Goal: Entertainment & Leisure: Browse casually

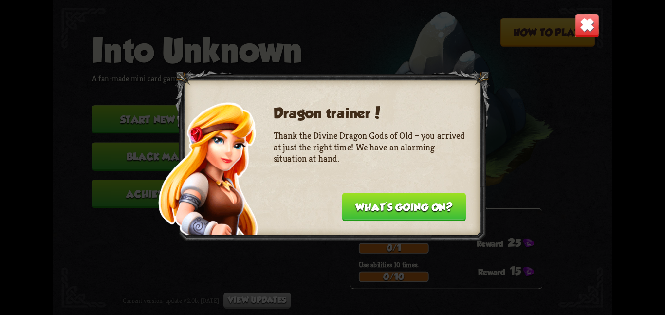
click at [425, 208] on button "What's going on?" at bounding box center [404, 206] width 124 height 28
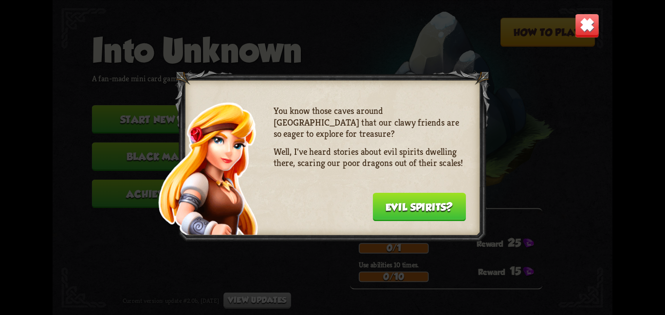
click at [425, 208] on button "Evil spirits?" at bounding box center [420, 206] width 94 height 28
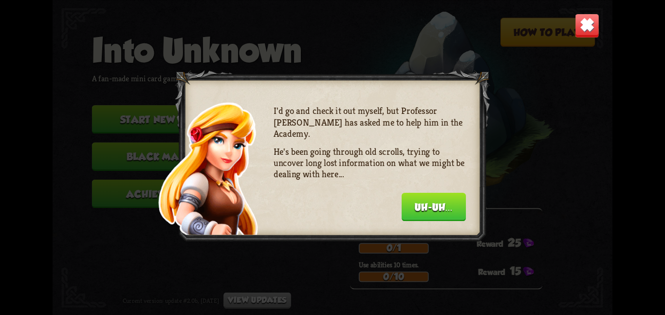
click at [425, 208] on button "Uh-uh..." at bounding box center [434, 206] width 64 height 28
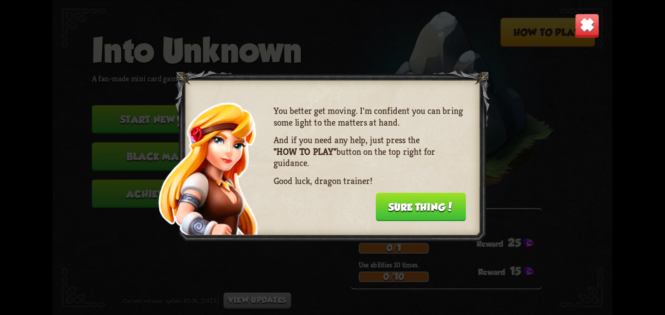
click at [425, 208] on button "Sure thing!" at bounding box center [421, 206] width 91 height 28
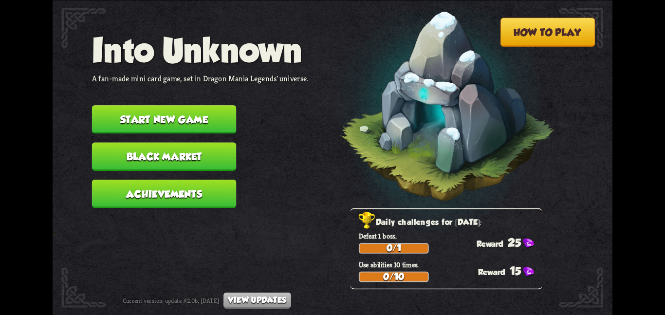
click at [195, 110] on button "Start new game" at bounding box center [164, 119] width 145 height 28
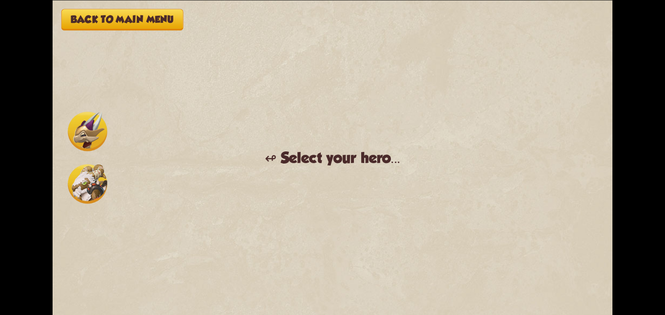
click at [82, 132] on img at bounding box center [87, 131] width 39 height 39
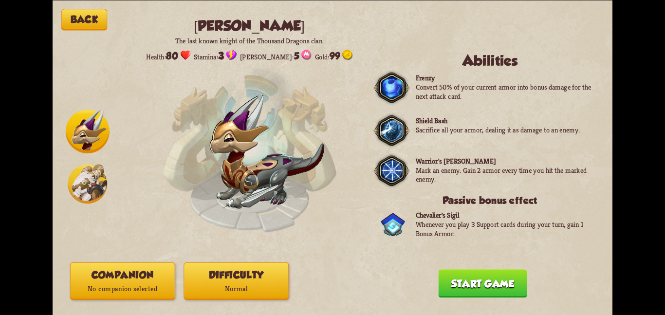
click at [90, 177] on img at bounding box center [87, 183] width 39 height 39
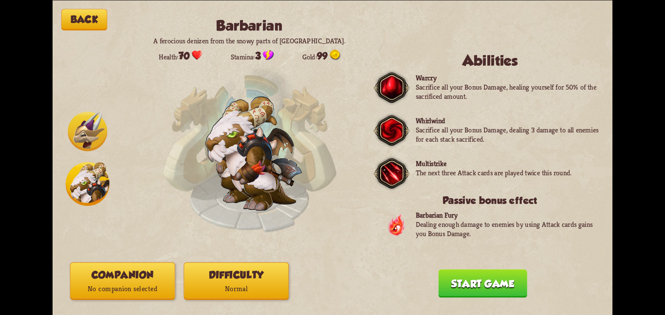
click at [93, 151] on img at bounding box center [87, 131] width 39 height 39
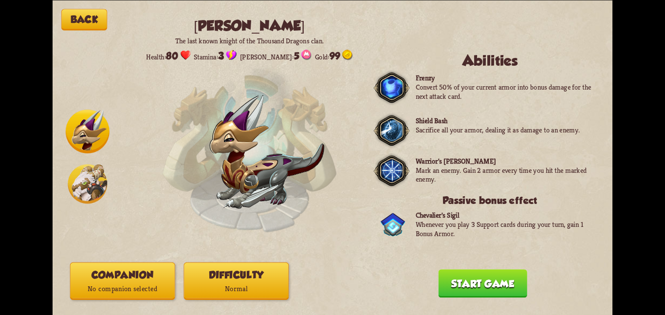
click at [498, 276] on button "Start game" at bounding box center [482, 283] width 89 height 28
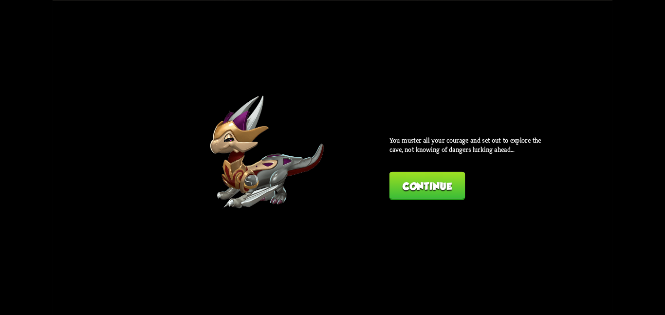
click at [406, 174] on button "Continue" at bounding box center [428, 185] width 76 height 28
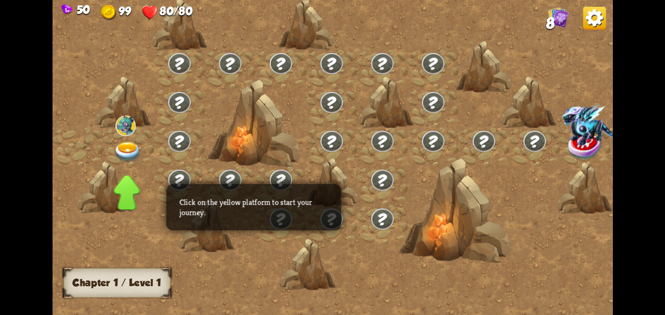
click at [123, 141] on div at bounding box center [128, 147] width 51 height 39
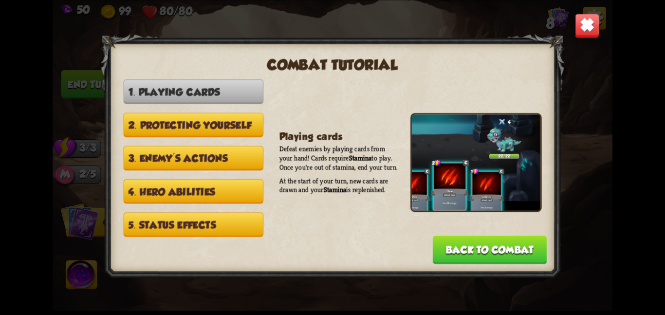
click at [582, 32] on img at bounding box center [587, 25] width 24 height 24
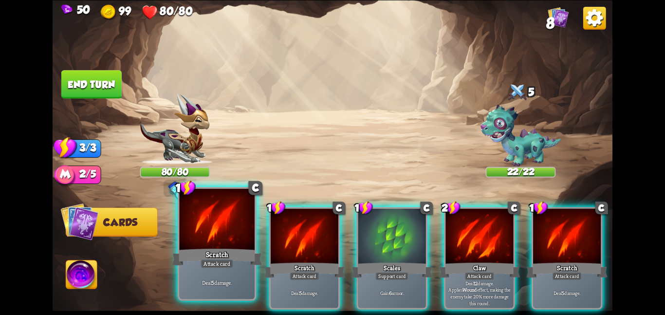
click at [210, 265] on div "Attack card" at bounding box center [217, 263] width 33 height 9
click at [264, 265] on div "Scratch" at bounding box center [304, 270] width 81 height 18
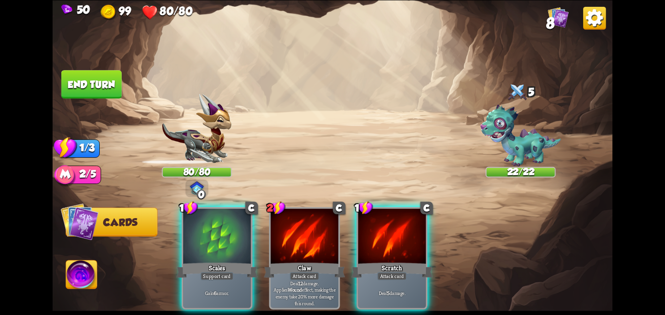
click at [210, 272] on div "Support card" at bounding box center [217, 276] width 33 height 8
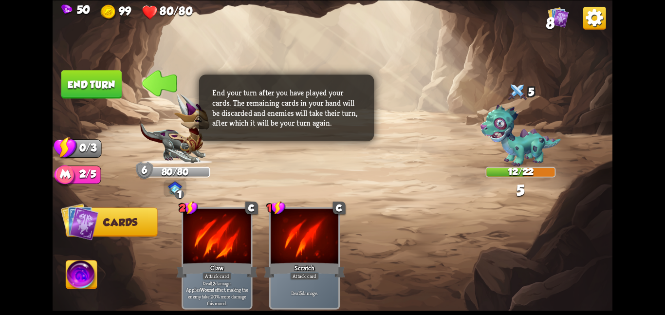
click at [74, 81] on button "End turn" at bounding box center [91, 84] width 60 height 28
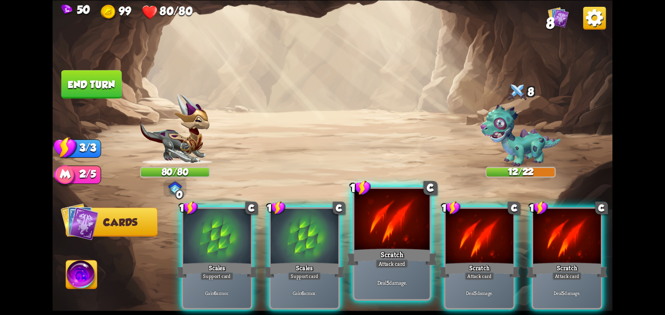
click at [404, 272] on div "Deal 5 damage." at bounding box center [393, 282] width 76 height 33
click at [446, 278] on div "Deal 5 damage." at bounding box center [480, 293] width 68 height 30
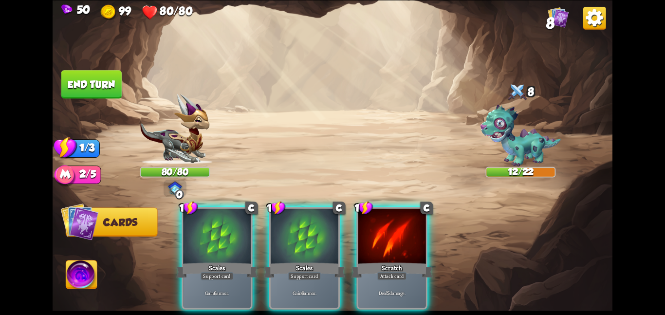
click at [404, 272] on div "1 C Scales Support card Gain 6 armor. 1 C Scales Support card Gain 6 armor. 1 C…" at bounding box center [389, 245] width 448 height 140
click at [404, 278] on div "Deal 5 damage." at bounding box center [393, 293] width 68 height 30
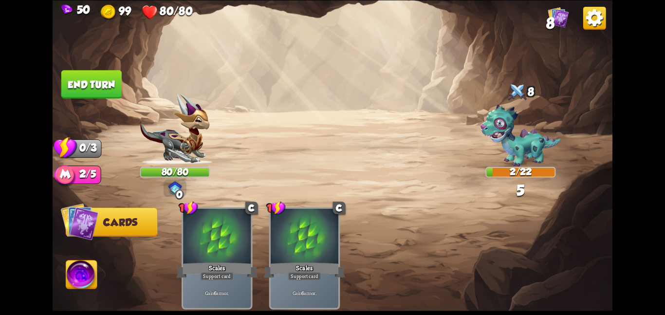
click at [99, 82] on button "End turn" at bounding box center [91, 84] width 60 height 28
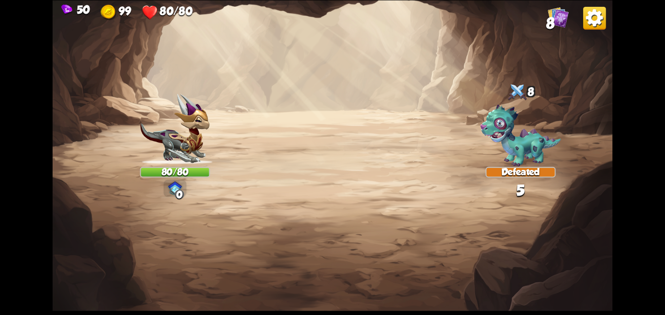
click at [109, 89] on img at bounding box center [333, 157] width 560 height 315
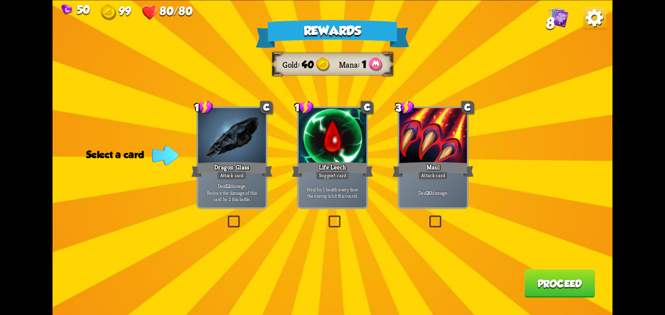
click at [432, 174] on div "Attack card" at bounding box center [433, 175] width 30 height 8
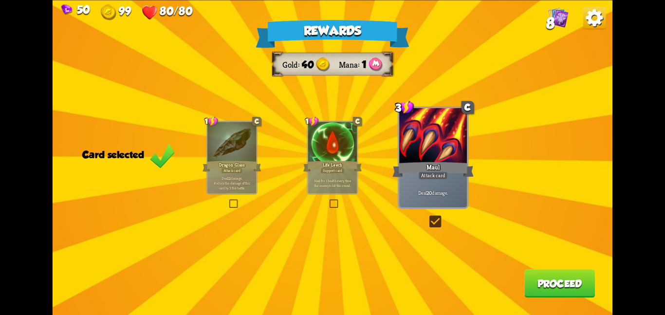
click at [437, 203] on div "Deal 20 damage." at bounding box center [433, 193] width 68 height 30
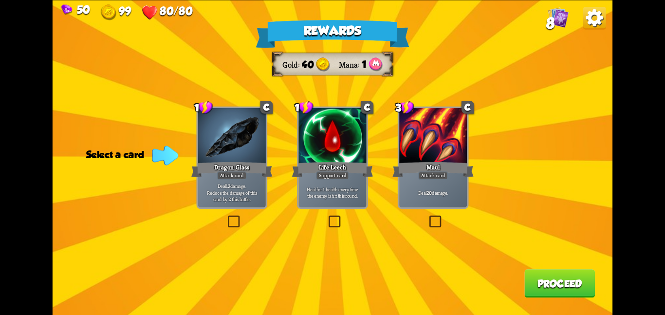
click at [207, 170] on div "Dragon Glass" at bounding box center [231, 169] width 81 height 18
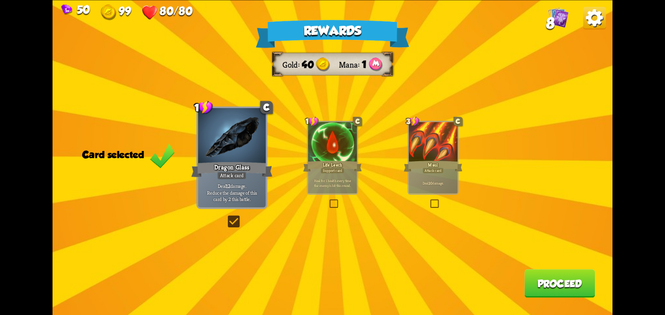
click at [558, 287] on button "Proceed" at bounding box center [560, 283] width 71 height 28
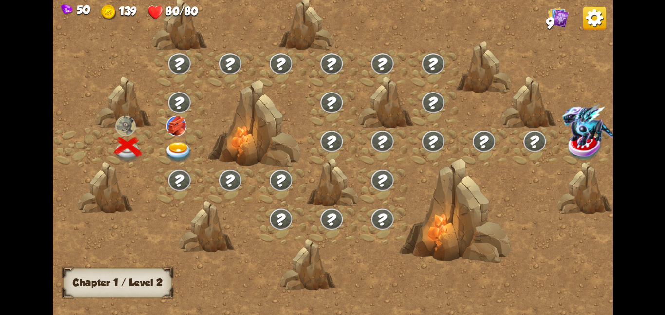
click at [180, 137] on div at bounding box center [179, 147] width 51 height 39
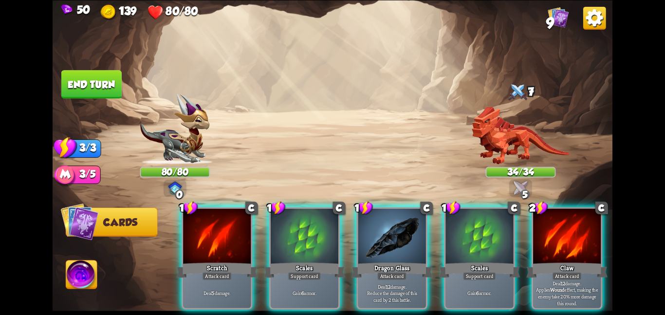
click at [527, 186] on div "Player turn" at bounding box center [333, 157] width 560 height 86
click at [527, 186] on img at bounding box center [521, 188] width 14 height 14
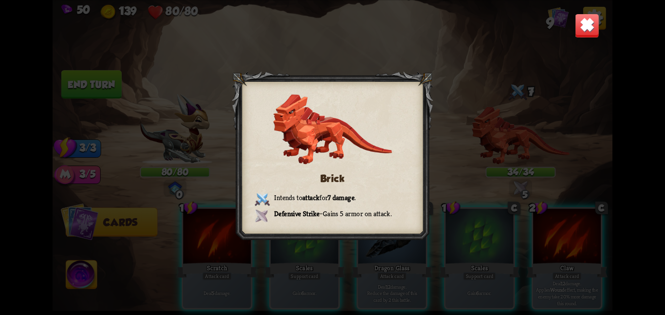
click at [584, 23] on img at bounding box center [587, 25] width 24 height 24
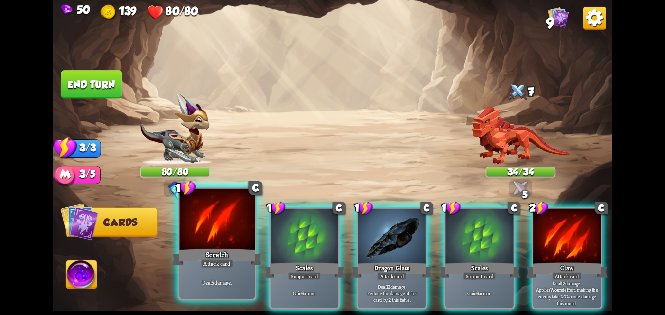
click at [218, 291] on div "Deal 5 damage." at bounding box center [217, 282] width 76 height 33
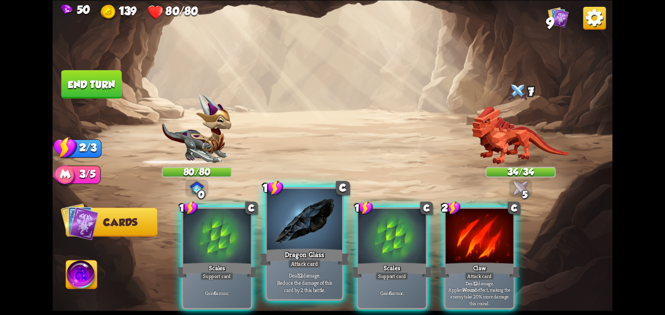
click at [292, 284] on p "Deal 12 damage. Reduce the damage of this card by 2 this battle." at bounding box center [305, 282] width 72 height 22
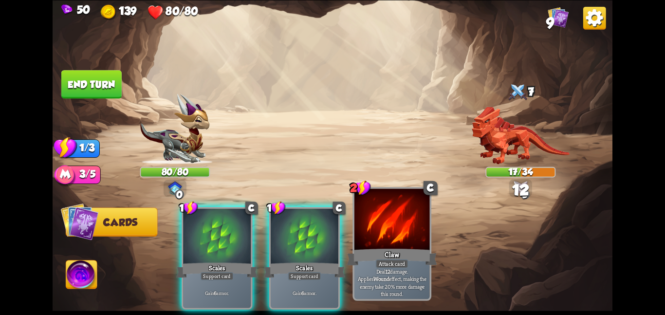
click at [378, 277] on p "Deal 12 damage. Applies Wound effect, making the enemy take 20% more damage thi…" at bounding box center [393, 283] width 72 height 30
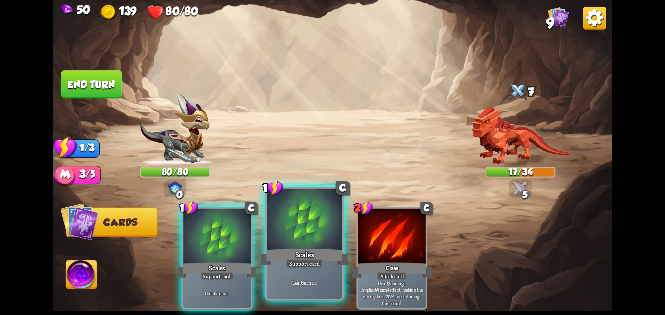
click at [268, 276] on div "Gain 6 armor." at bounding box center [305, 282] width 76 height 33
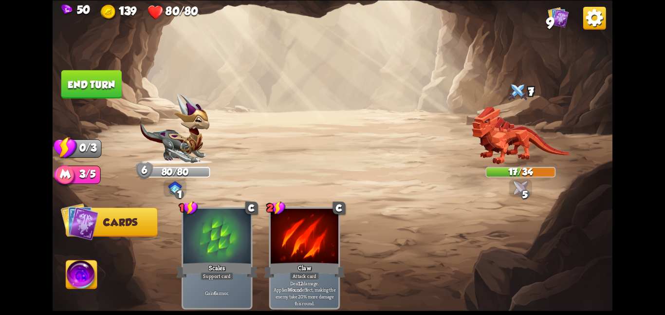
click at [103, 90] on button "End turn" at bounding box center [91, 84] width 60 height 28
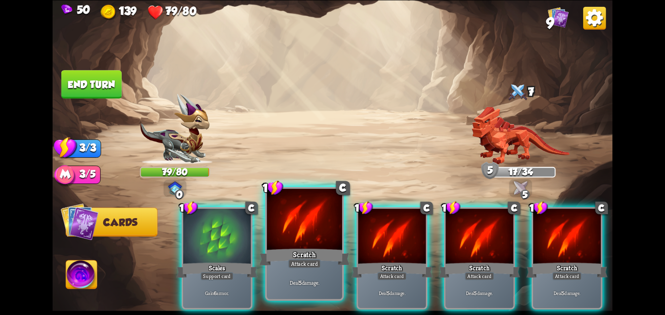
click at [319, 256] on div "Scratch" at bounding box center [305, 257] width 90 height 20
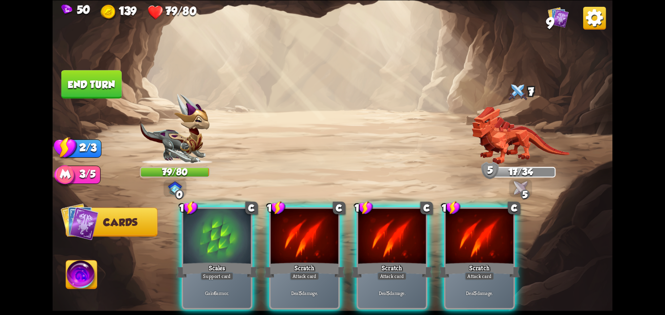
click at [319, 261] on div "Scratch" at bounding box center [304, 270] width 81 height 18
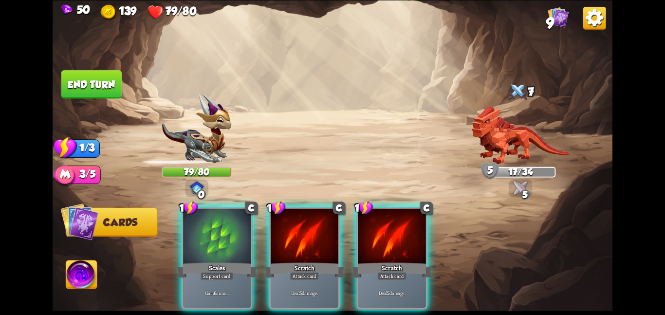
click at [319, 261] on div "Scratch" at bounding box center [304, 270] width 81 height 18
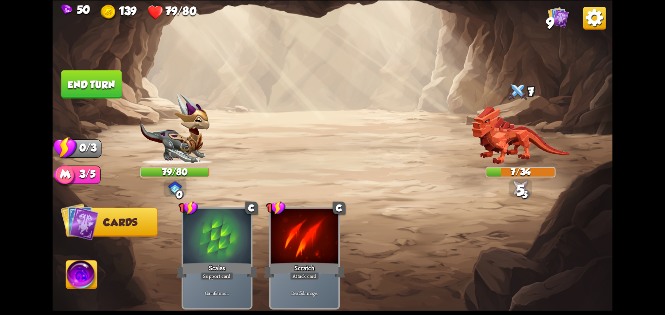
click at [95, 84] on button "End turn" at bounding box center [91, 84] width 60 height 28
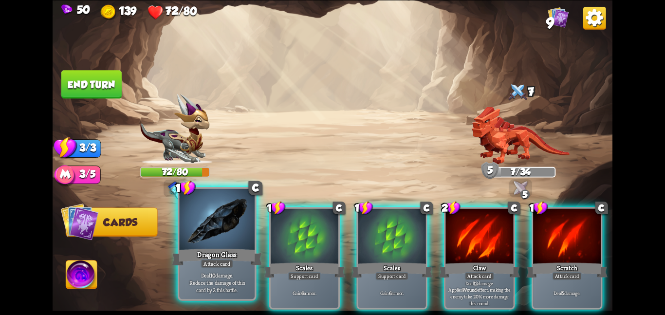
click at [220, 266] on div "Attack card" at bounding box center [217, 263] width 33 height 9
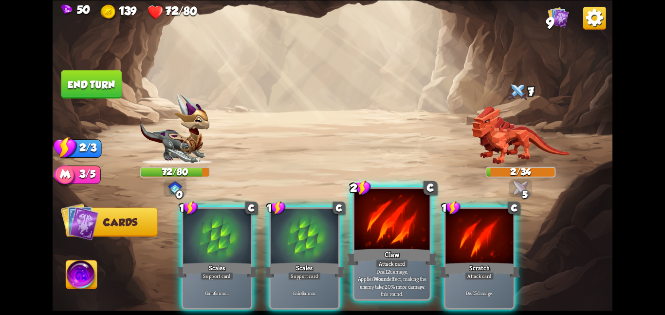
click at [390, 275] on b "Wound" at bounding box center [382, 278] width 16 height 7
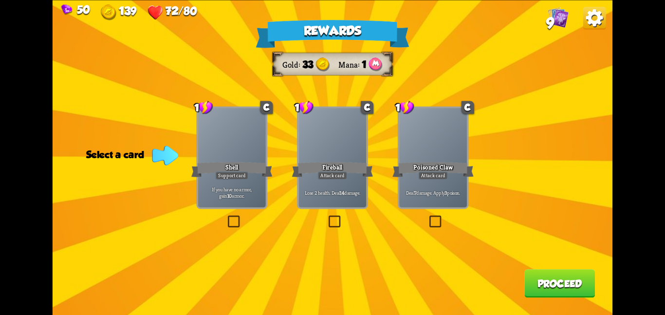
click at [220, 170] on div "Shell" at bounding box center [231, 169] width 81 height 18
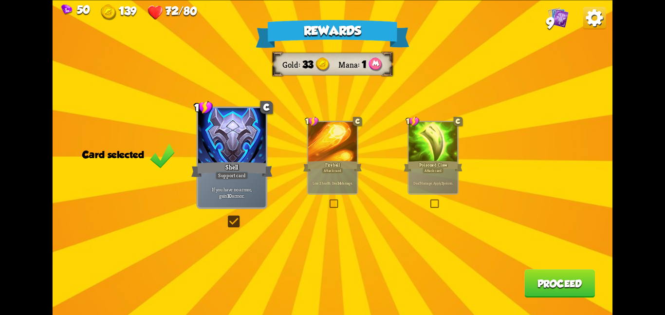
click at [549, 284] on button "Proceed" at bounding box center [560, 283] width 71 height 28
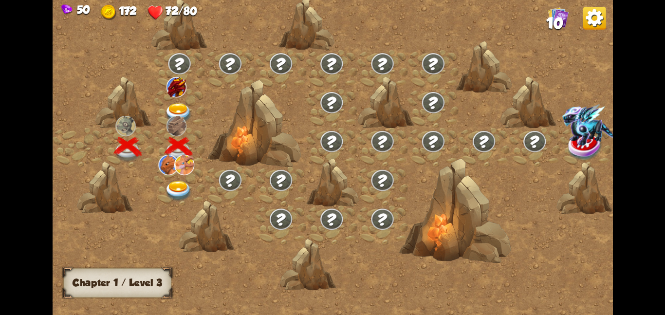
click at [170, 177] on div at bounding box center [179, 185] width 51 height 39
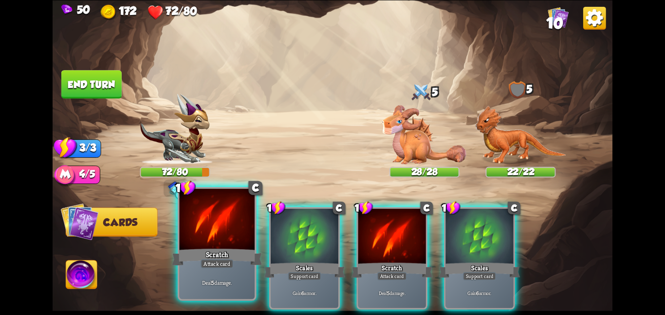
click at [249, 277] on div "Deal 5 damage." at bounding box center [217, 282] width 76 height 33
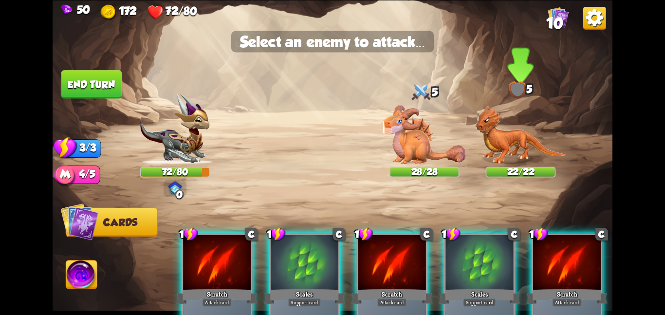
click at [493, 137] on img at bounding box center [520, 134] width 91 height 59
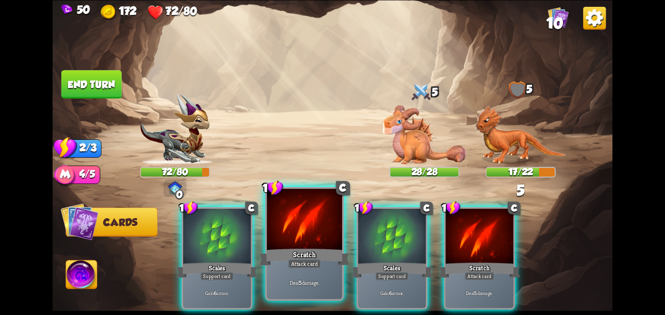
click at [305, 250] on div "Scratch" at bounding box center [305, 257] width 90 height 20
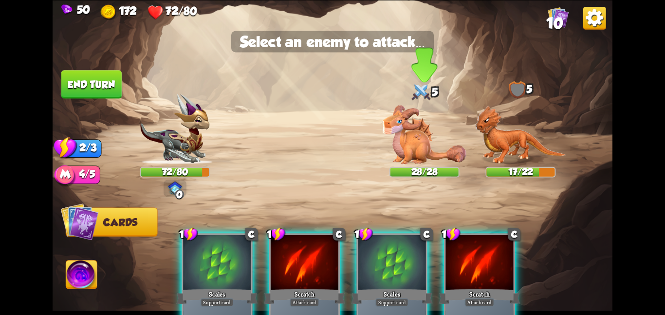
click at [431, 145] on img at bounding box center [424, 134] width 84 height 59
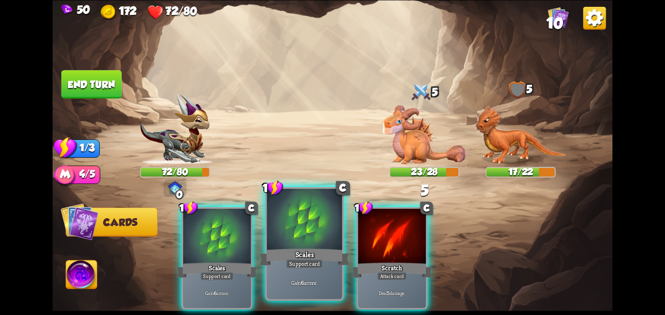
click at [296, 252] on div "Scales" at bounding box center [305, 257] width 90 height 20
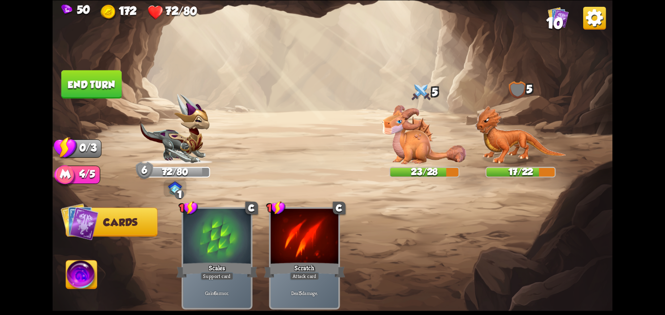
click at [102, 95] on button "End turn" at bounding box center [91, 84] width 60 height 28
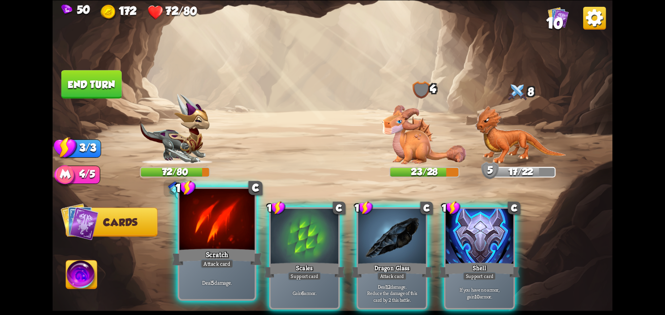
click at [216, 254] on div "Scratch" at bounding box center [217, 257] width 90 height 20
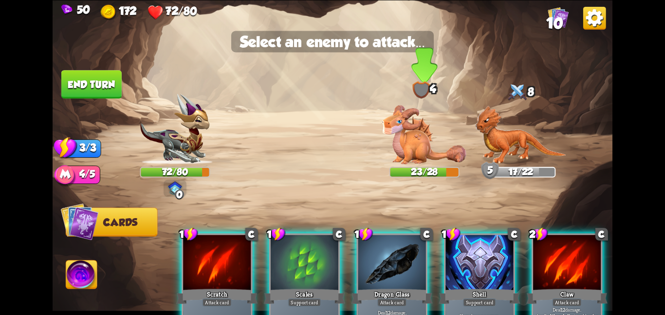
click at [420, 141] on img at bounding box center [424, 134] width 84 height 59
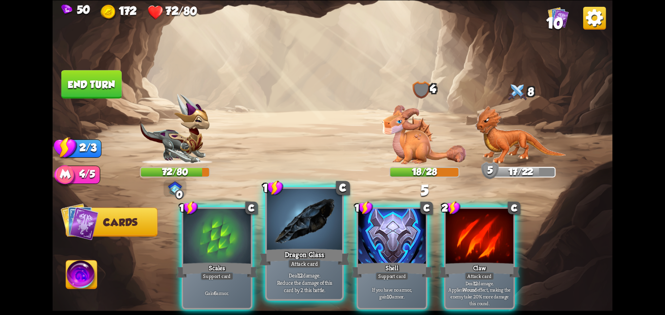
click at [308, 204] on div at bounding box center [305, 220] width 76 height 63
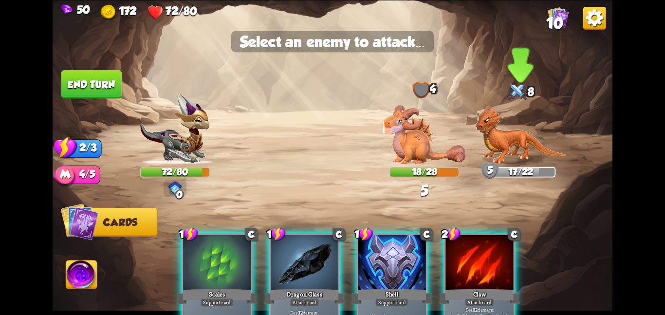
click at [483, 134] on img at bounding box center [520, 134] width 91 height 59
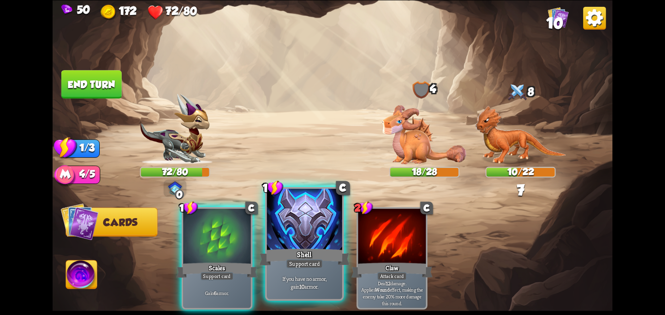
click at [289, 250] on div "Shell" at bounding box center [305, 257] width 90 height 20
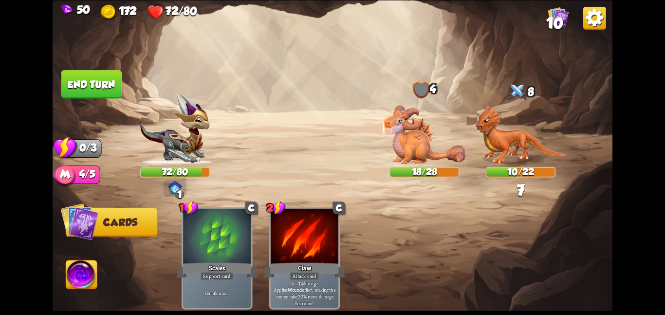
click at [107, 82] on button "End turn" at bounding box center [91, 84] width 60 height 28
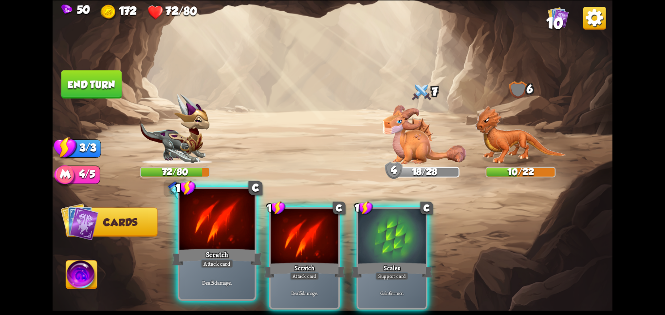
click at [227, 242] on div at bounding box center [217, 220] width 76 height 63
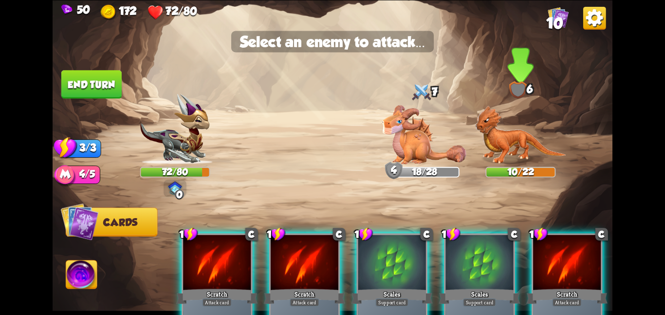
click at [503, 146] on img at bounding box center [520, 134] width 91 height 59
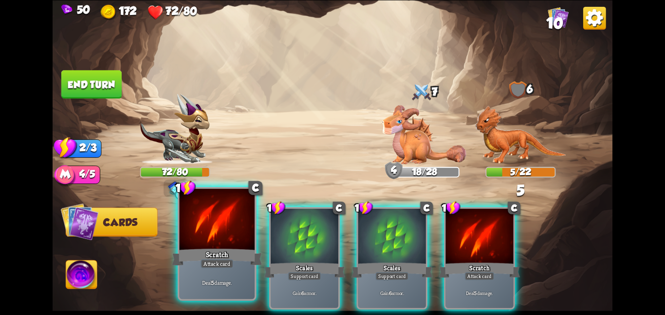
click at [196, 249] on div "Scratch" at bounding box center [217, 257] width 90 height 20
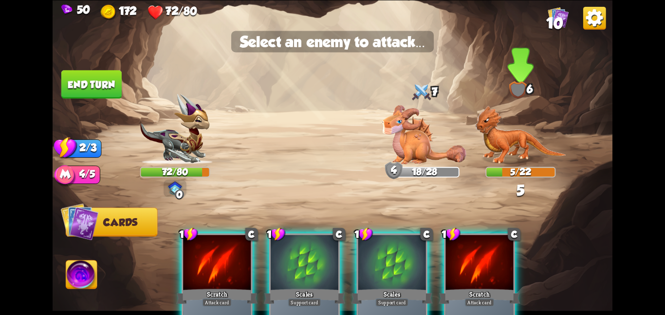
click at [501, 147] on img at bounding box center [520, 134] width 91 height 59
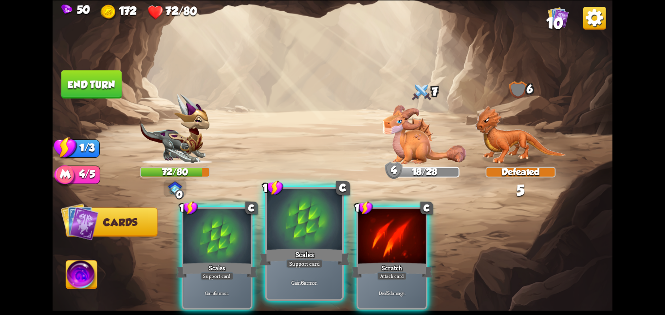
click at [318, 248] on div "Scales" at bounding box center [305, 257] width 90 height 20
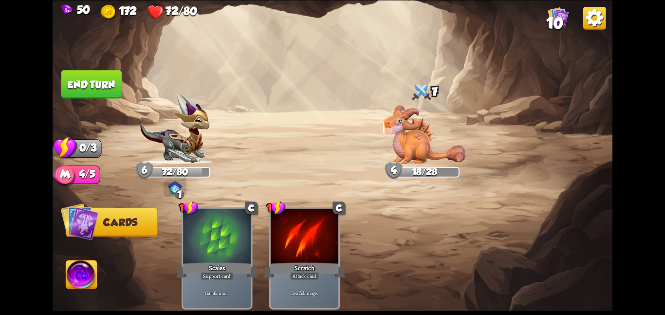
click at [88, 79] on button "End turn" at bounding box center [91, 84] width 60 height 28
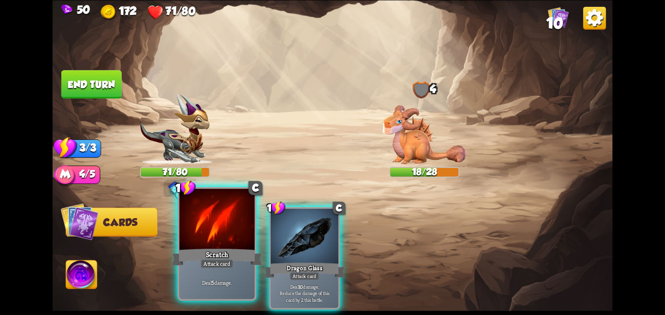
click at [239, 256] on div "Scratch" at bounding box center [217, 257] width 90 height 20
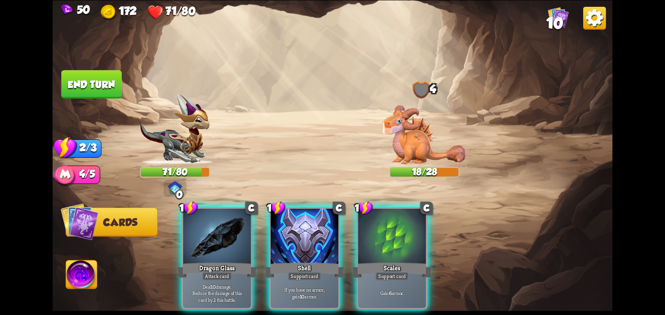
click at [239, 261] on div "Dragon Glass" at bounding box center [216, 270] width 81 height 18
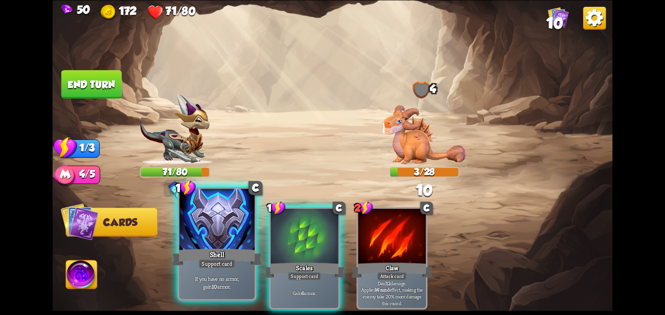
click at [233, 254] on div "Shell" at bounding box center [217, 257] width 90 height 20
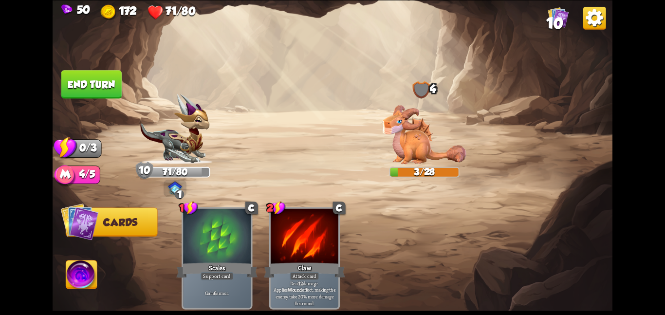
click at [77, 79] on button "End turn" at bounding box center [91, 84] width 60 height 28
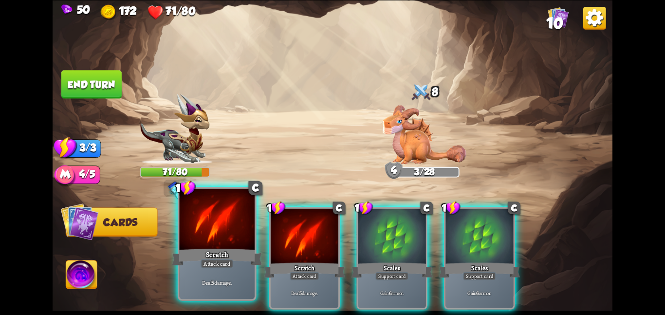
click at [217, 266] on div "Attack card" at bounding box center [217, 263] width 33 height 9
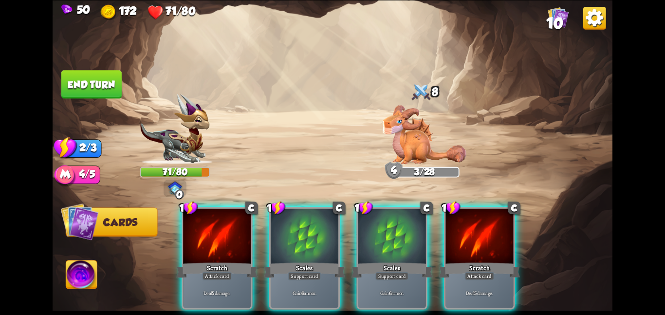
click at [217, 272] on div "Attack card" at bounding box center [217, 276] width 30 height 8
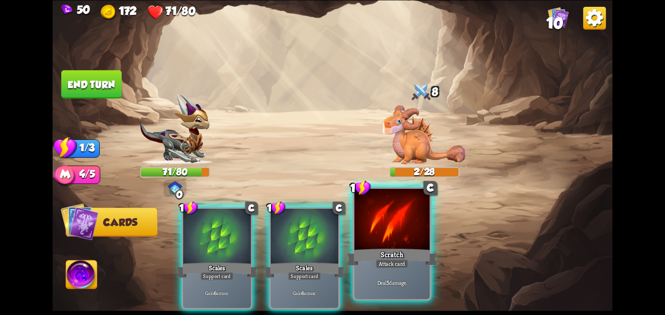
click at [382, 269] on div "Deal 5 damage." at bounding box center [393, 282] width 76 height 33
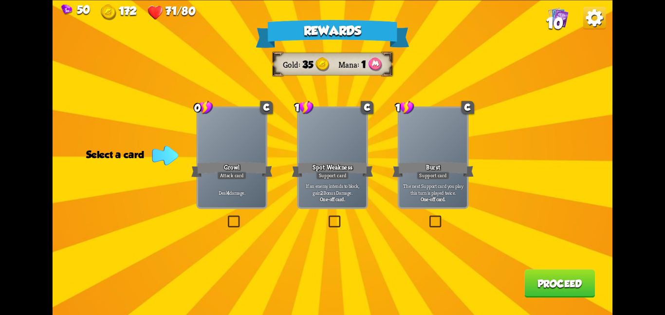
click at [241, 172] on div "Attack card" at bounding box center [232, 175] width 30 height 8
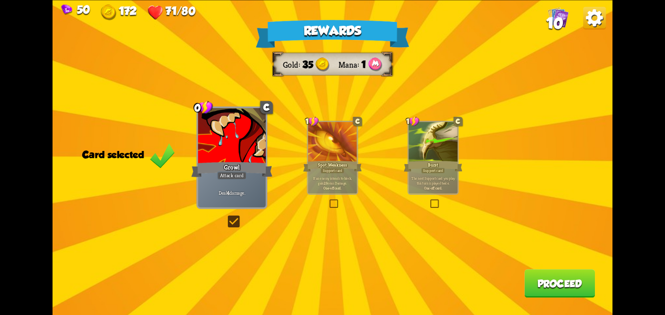
click at [546, 291] on button "Proceed" at bounding box center [560, 283] width 71 height 28
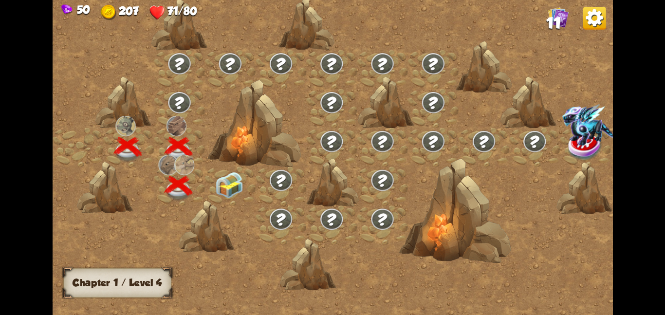
click at [230, 175] on img at bounding box center [229, 184] width 28 height 26
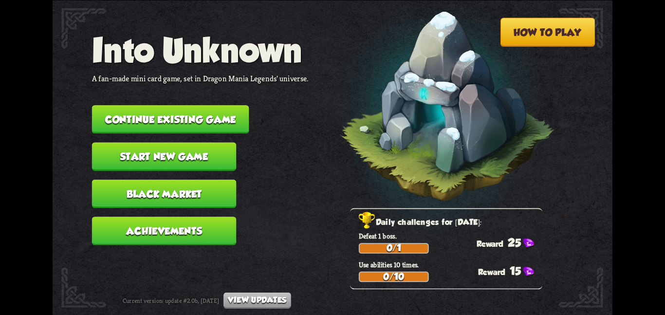
click at [186, 184] on button "Black Market" at bounding box center [164, 193] width 145 height 28
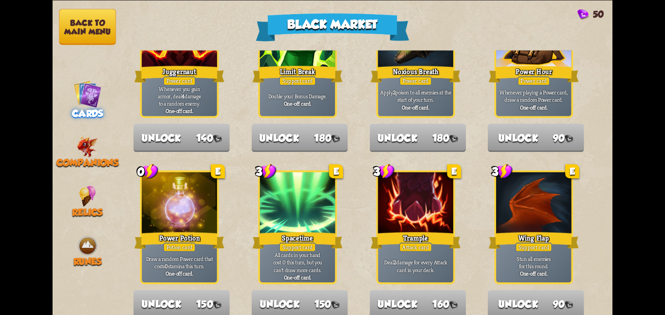
scroll to position [1013, 0]
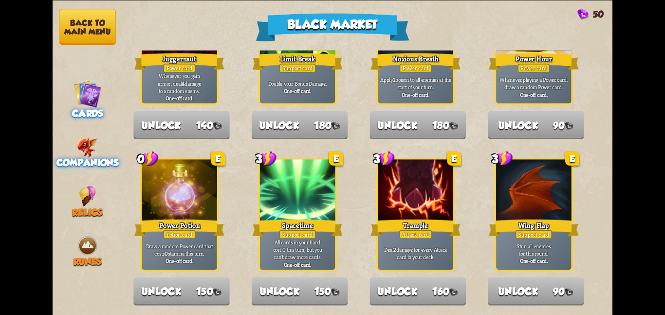
click at [107, 157] on span "Companions" at bounding box center [88, 162] width 62 height 11
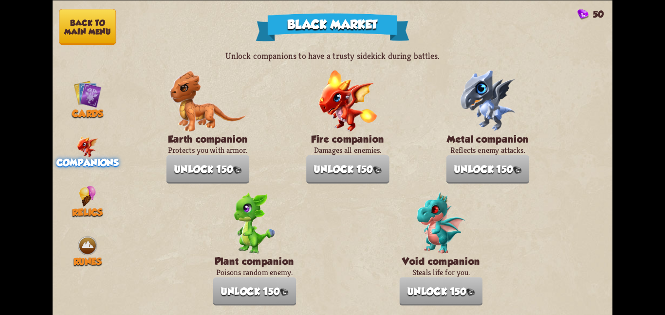
click at [67, 28] on button "Back to main menu" at bounding box center [87, 27] width 57 height 36
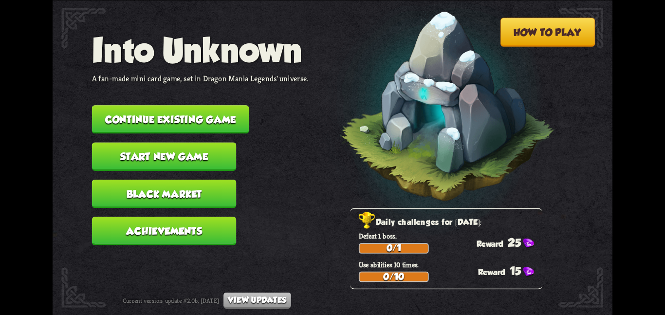
click at [169, 111] on button "Continue existing game" at bounding box center [170, 119] width 157 height 28
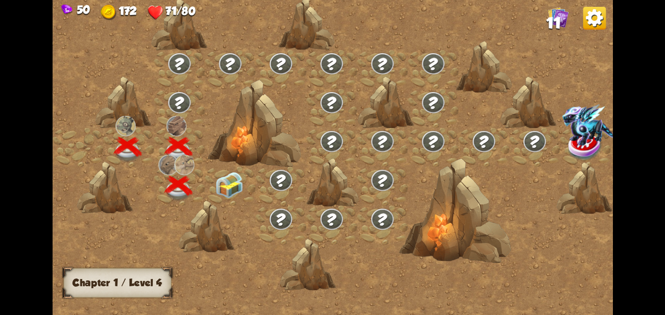
click at [216, 179] on img at bounding box center [229, 184] width 28 height 26
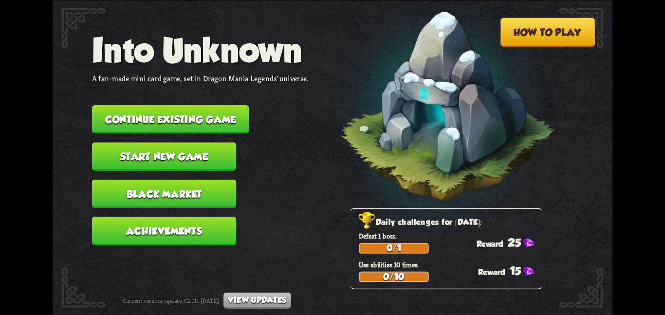
click at [232, 112] on button "Continue existing game" at bounding box center [170, 119] width 157 height 28
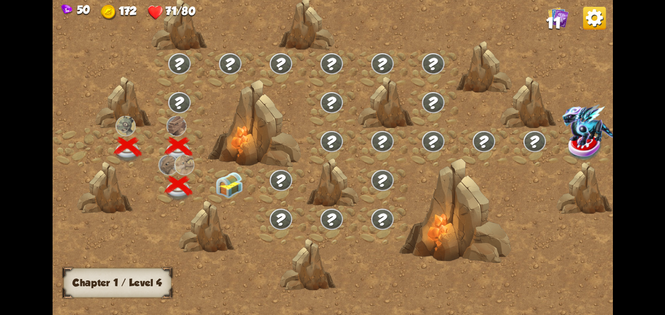
click at [237, 187] on img at bounding box center [229, 184] width 28 height 26
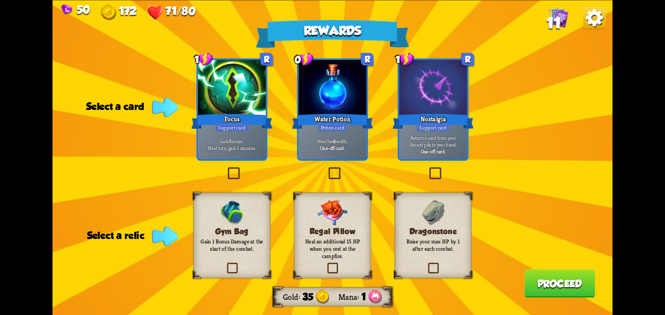
click at [328, 154] on div "Heal for 4 health. One-off card." at bounding box center [333, 145] width 68 height 30
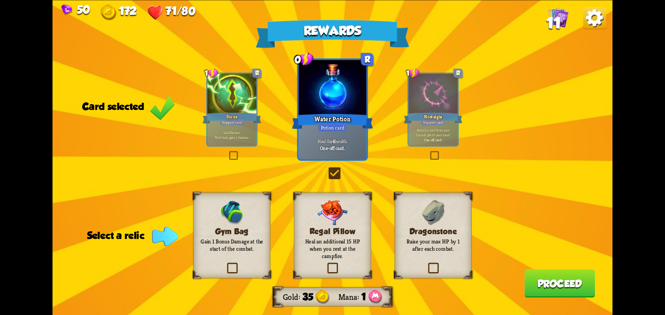
click at [427, 264] on label at bounding box center [427, 264] width 0 height 0
click at [0, 0] on input "checkbox" at bounding box center [0, 0] width 0 height 0
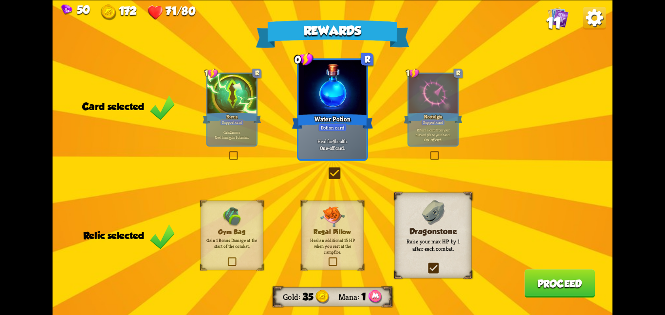
click at [533, 284] on button "Proceed" at bounding box center [560, 283] width 71 height 28
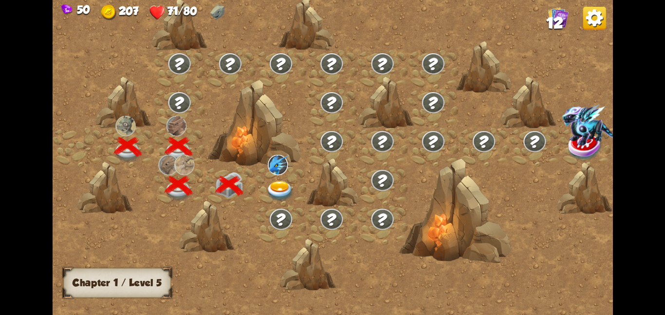
click at [273, 189] on img at bounding box center [280, 191] width 28 height 20
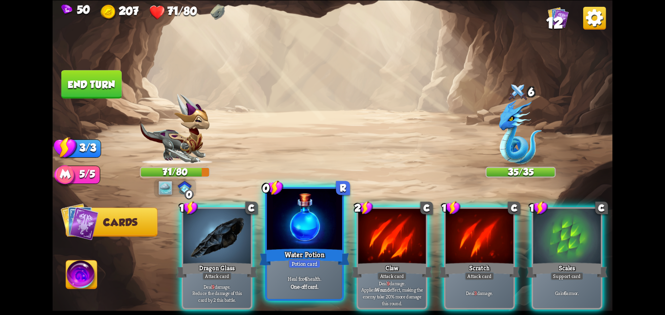
click at [282, 247] on div "Water Potion" at bounding box center [305, 257] width 90 height 20
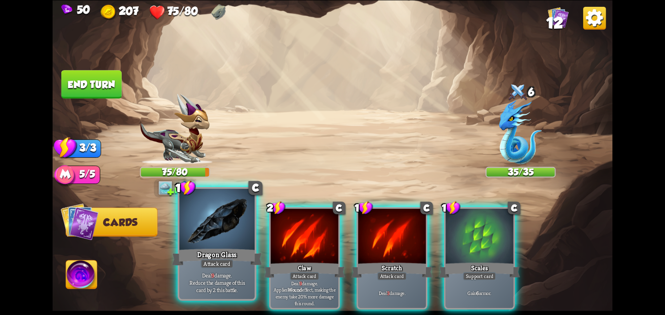
click at [195, 258] on div "Dragon Glass" at bounding box center [217, 257] width 90 height 20
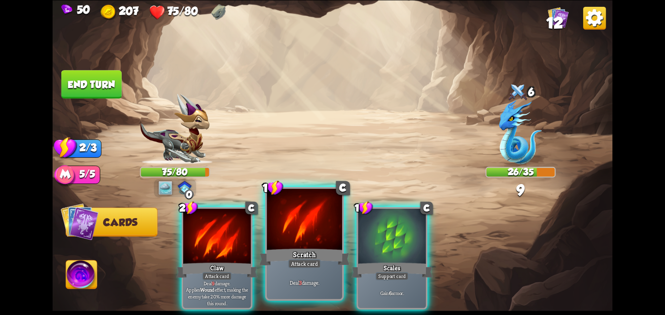
click at [306, 262] on div "Attack card" at bounding box center [304, 263] width 33 height 9
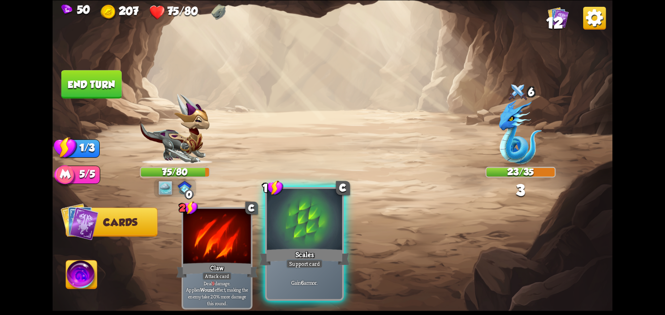
click at [275, 238] on div at bounding box center [305, 220] width 76 height 63
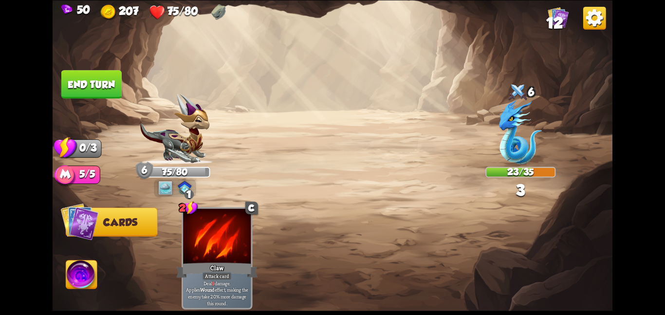
click at [110, 86] on button "End turn" at bounding box center [91, 84] width 60 height 28
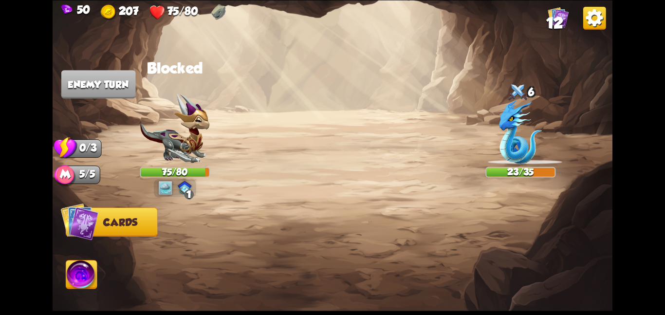
click at [167, 185] on img at bounding box center [165, 188] width 14 height 14
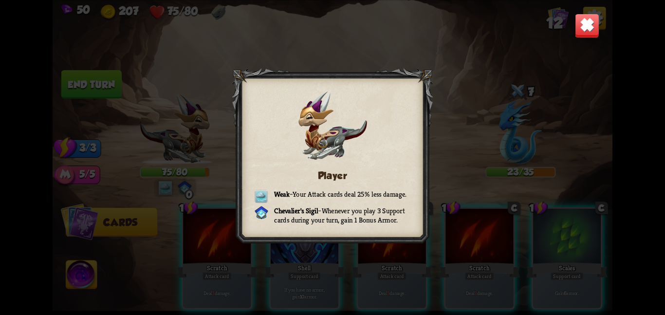
click at [578, 31] on img at bounding box center [587, 25] width 24 height 24
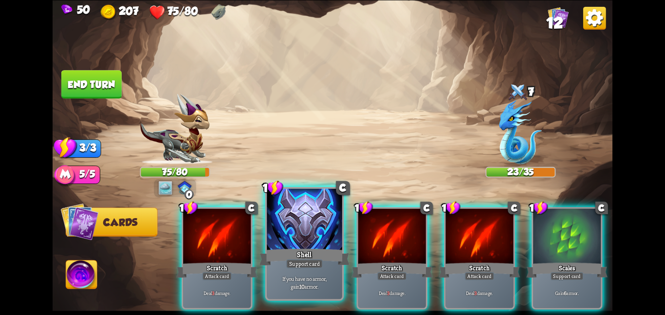
click at [303, 249] on div "Shell" at bounding box center [305, 257] width 90 height 20
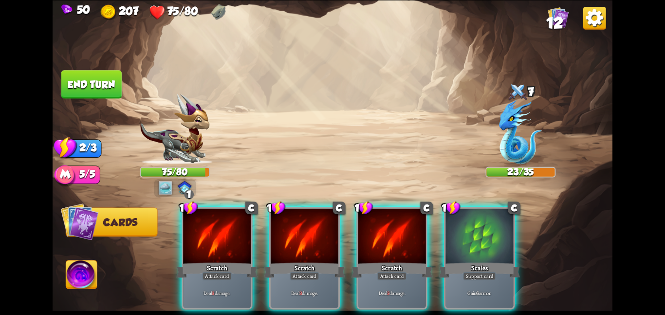
click at [303, 261] on div "Scratch" at bounding box center [304, 270] width 81 height 18
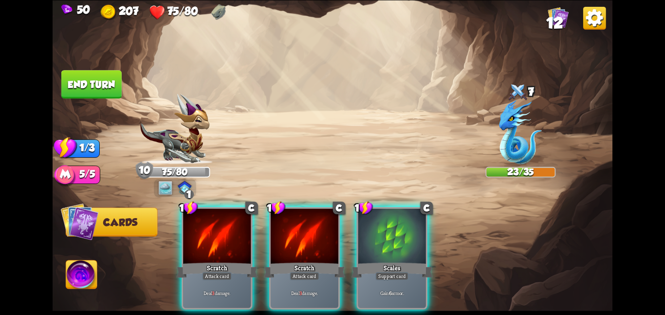
click at [303, 249] on div "1 C Scratch Attack card Deal 3 damage. 1 C Scratch Attack card Deal 3 damage. 1…" at bounding box center [389, 245] width 448 height 140
click at [303, 261] on div "Scratch" at bounding box center [304, 270] width 81 height 18
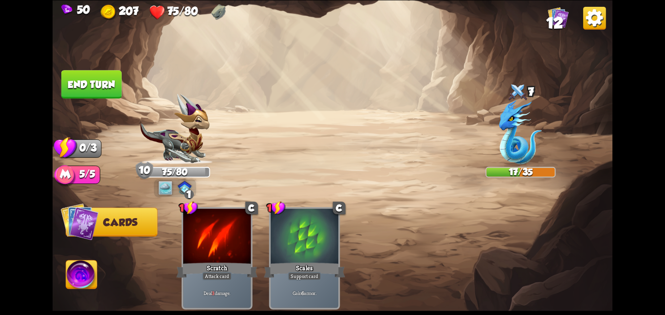
click at [101, 86] on button "End turn" at bounding box center [91, 84] width 61 height 29
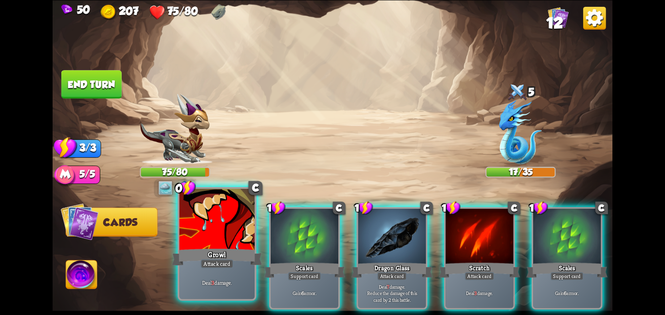
click at [203, 232] on div at bounding box center [217, 220] width 76 height 63
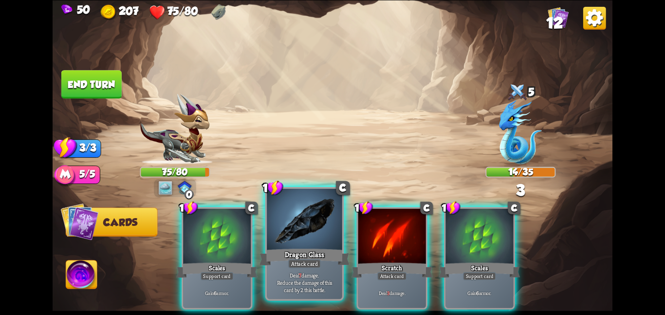
click at [320, 228] on div at bounding box center [305, 220] width 76 height 63
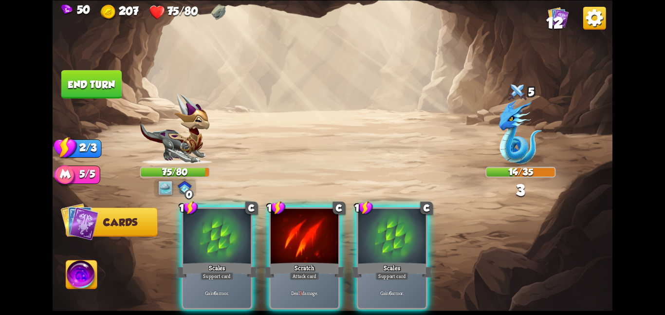
click at [320, 228] on div at bounding box center [305, 236] width 68 height 57
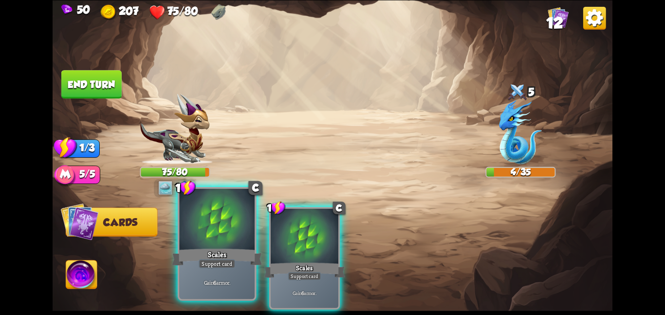
click at [228, 236] on div at bounding box center [217, 220] width 76 height 63
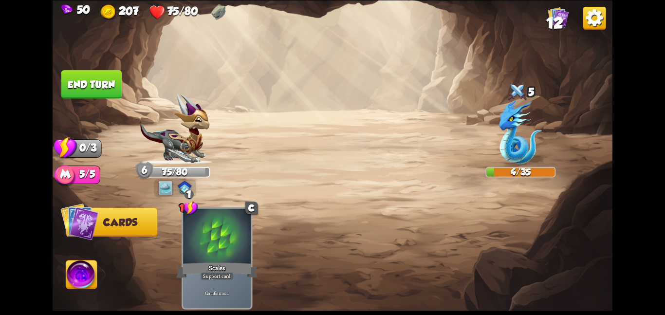
click at [105, 98] on img at bounding box center [333, 157] width 560 height 315
click at [108, 81] on button "End turn" at bounding box center [91, 84] width 60 height 28
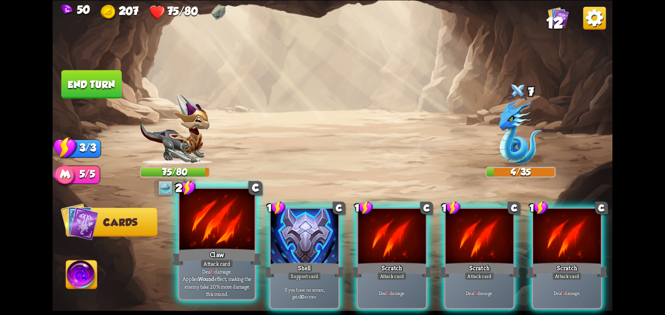
click at [211, 227] on div at bounding box center [217, 220] width 76 height 63
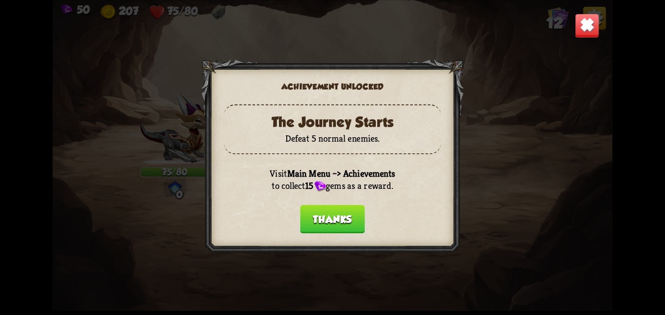
click at [331, 213] on button "Thanks" at bounding box center [333, 219] width 65 height 28
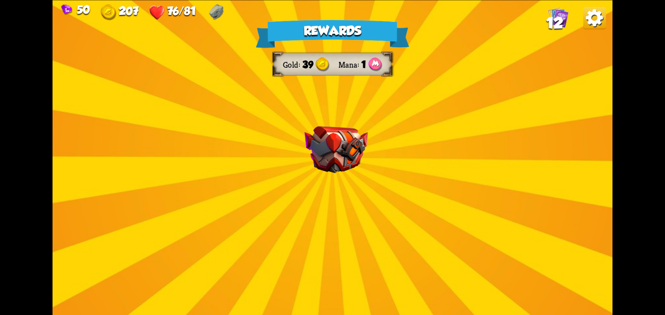
click at [349, 139] on img at bounding box center [335, 149] width 63 height 47
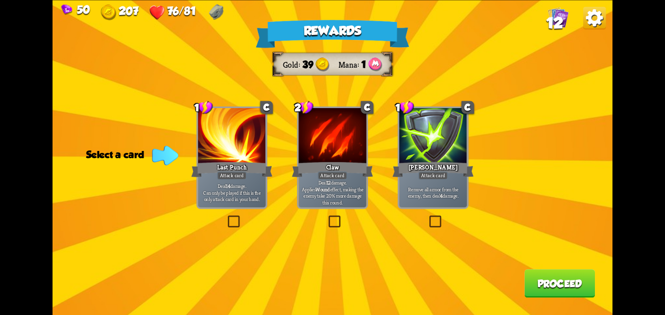
click at [440, 159] on div at bounding box center [433, 136] width 68 height 57
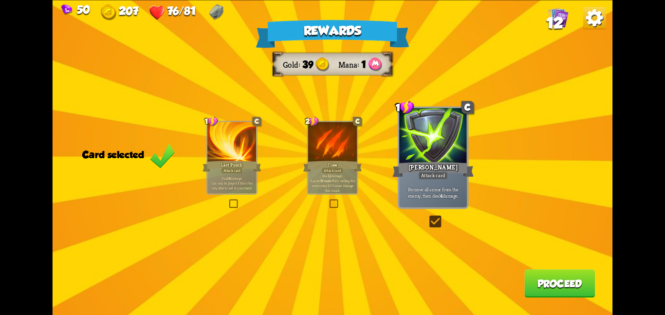
click at [562, 282] on button "Proceed" at bounding box center [560, 283] width 71 height 28
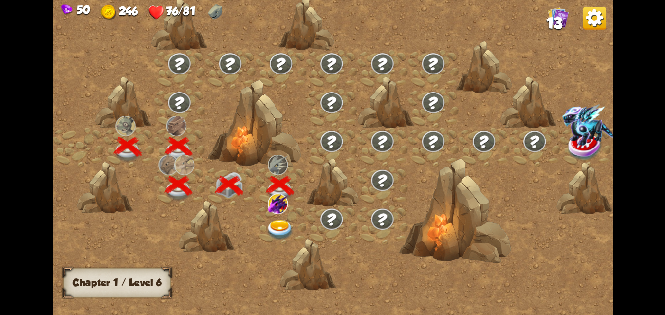
click at [279, 221] on img at bounding box center [280, 230] width 28 height 20
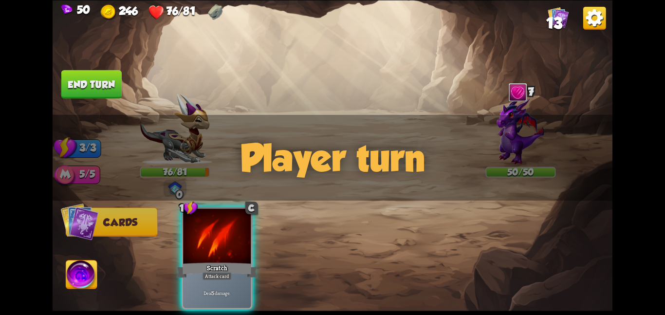
click at [515, 129] on div "Player turn" at bounding box center [333, 157] width 560 height 86
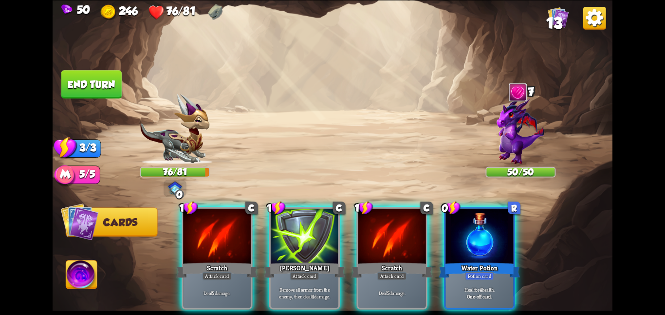
click at [515, 129] on div "Player turn" at bounding box center [333, 157] width 560 height 86
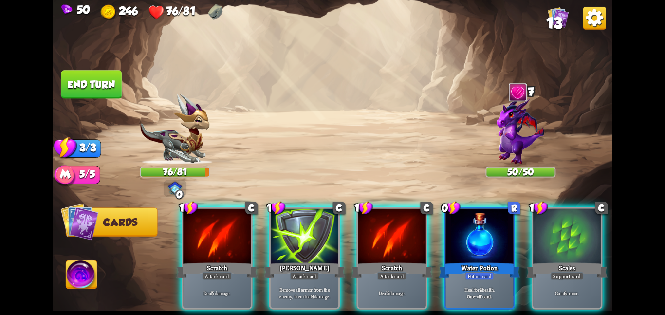
click at [515, 129] on img at bounding box center [521, 130] width 48 height 67
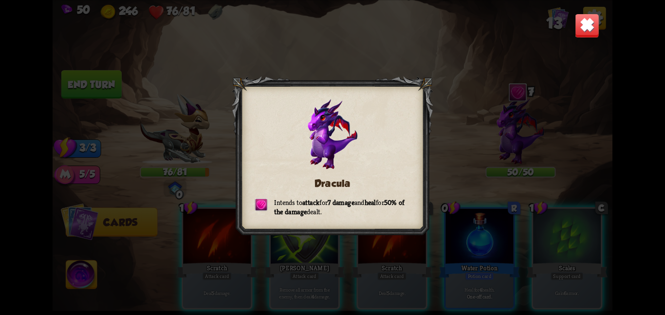
click at [592, 28] on img at bounding box center [587, 25] width 24 height 24
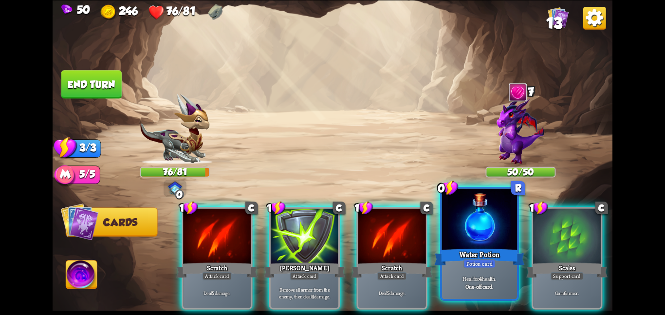
click at [457, 271] on div "Heal for 4 health. One-off card." at bounding box center [480, 282] width 76 height 33
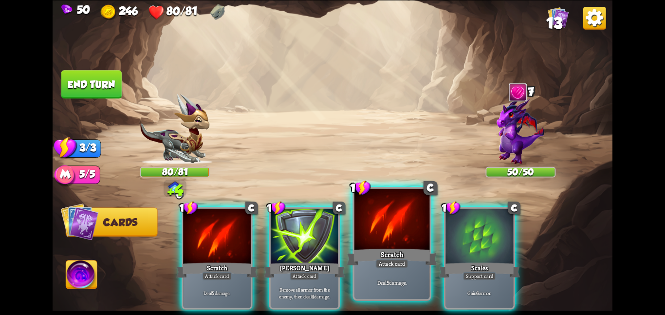
click at [371, 252] on div "Scratch" at bounding box center [392, 257] width 90 height 20
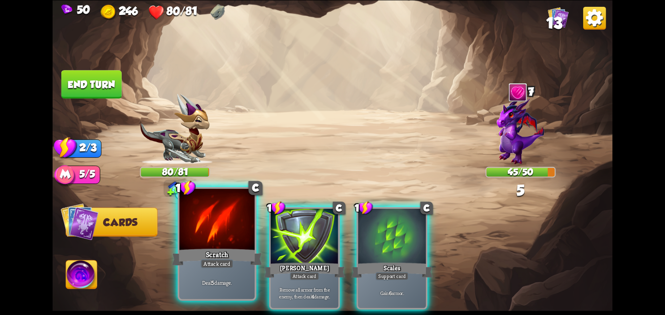
click at [230, 267] on div "Attack card" at bounding box center [217, 263] width 33 height 9
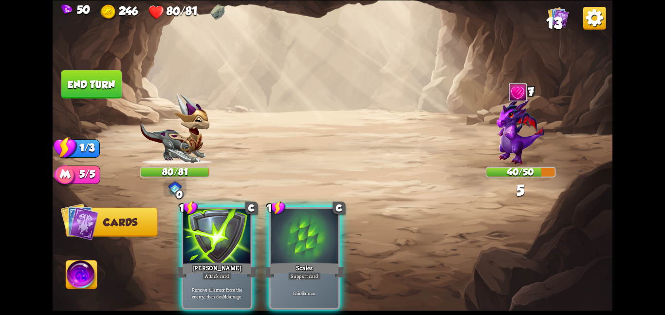
click at [88, 79] on button "End turn" at bounding box center [91, 84] width 60 height 28
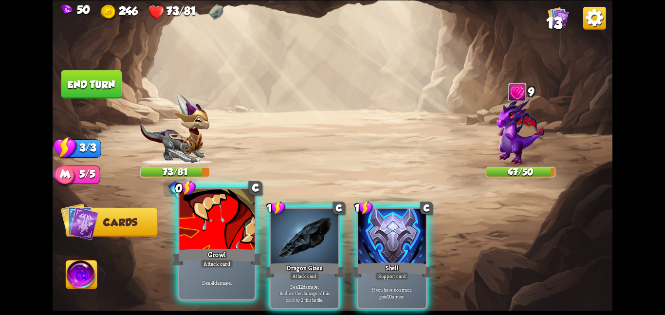
click at [228, 221] on div at bounding box center [217, 220] width 76 height 63
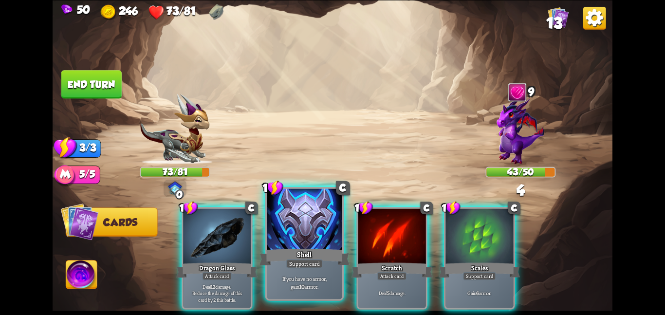
click at [311, 254] on div "Shell" at bounding box center [305, 257] width 90 height 20
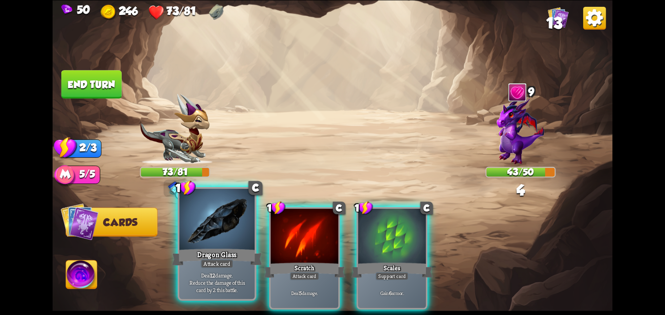
click at [232, 249] on div "Dragon Glass" at bounding box center [217, 257] width 90 height 20
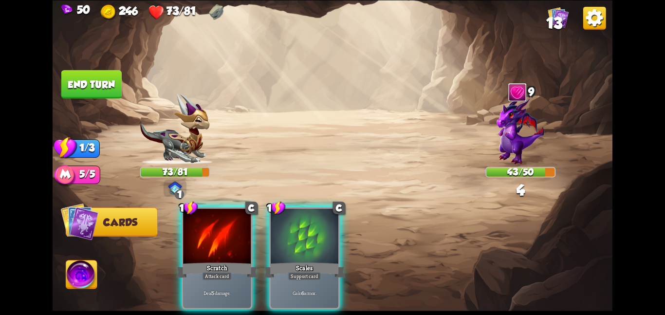
click at [232, 261] on div "Scratch" at bounding box center [216, 270] width 81 height 18
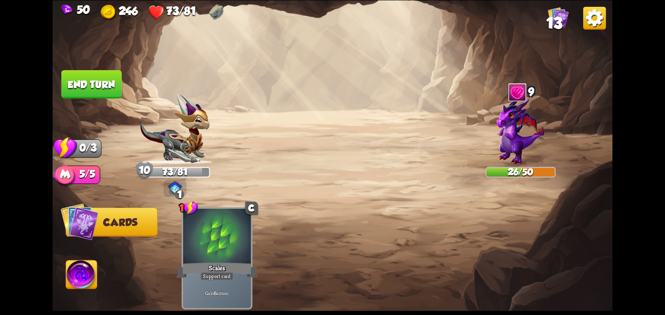
click at [92, 78] on button "End turn" at bounding box center [91, 84] width 60 height 28
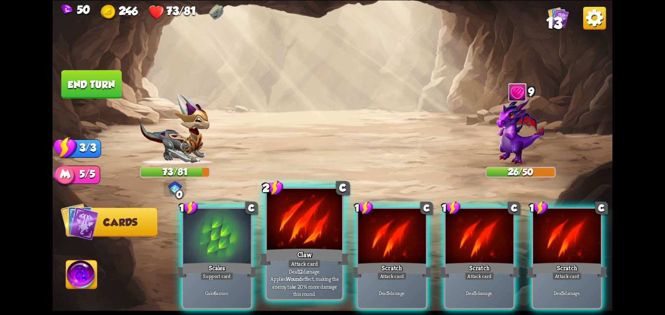
click at [302, 261] on div "Attack card" at bounding box center [304, 263] width 33 height 9
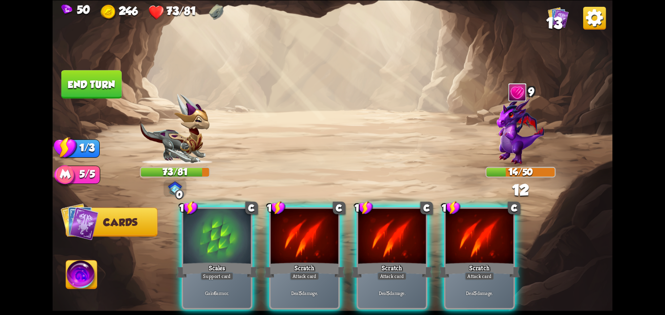
click at [302, 272] on div "Attack card" at bounding box center [305, 276] width 30 height 8
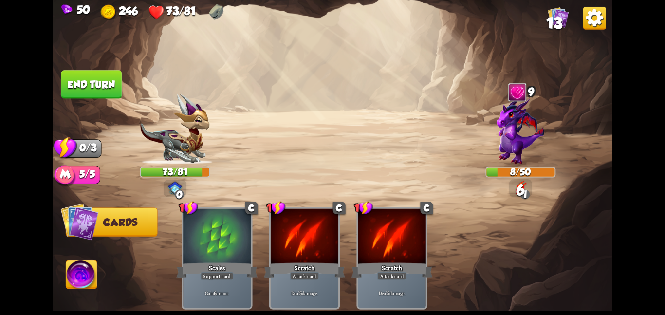
click at [78, 81] on button "End turn" at bounding box center [91, 84] width 60 height 28
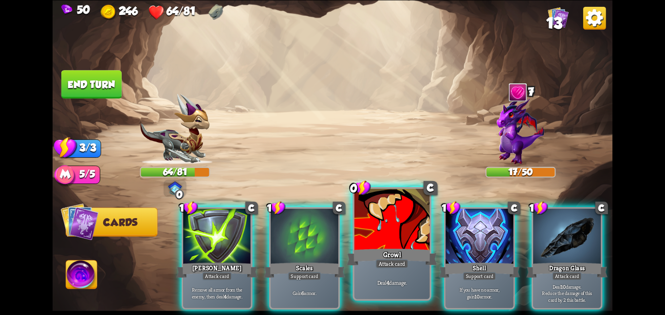
click at [402, 262] on div "Attack card" at bounding box center [392, 263] width 33 height 9
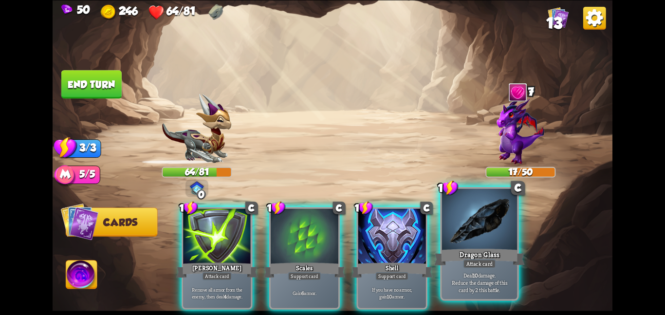
click at [508, 263] on div "Dragon Glass" at bounding box center [480, 257] width 90 height 20
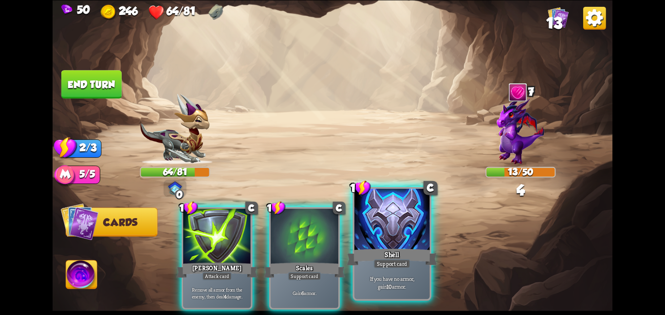
click at [397, 250] on div "Shell" at bounding box center [392, 257] width 90 height 20
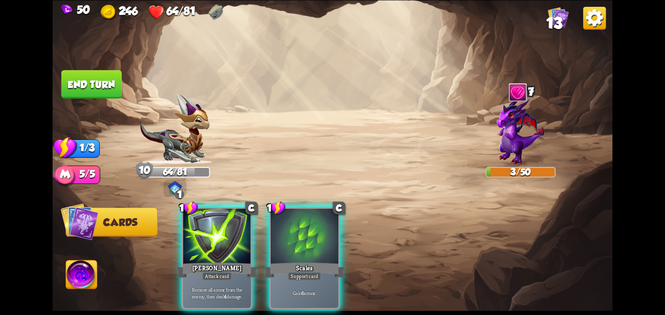
click at [84, 81] on button "End turn" at bounding box center [91, 84] width 60 height 28
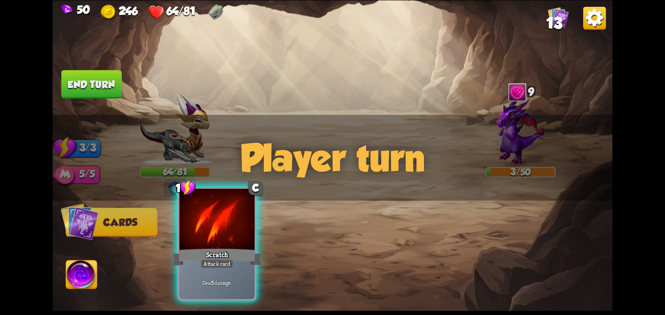
click at [235, 225] on div at bounding box center [217, 220] width 76 height 63
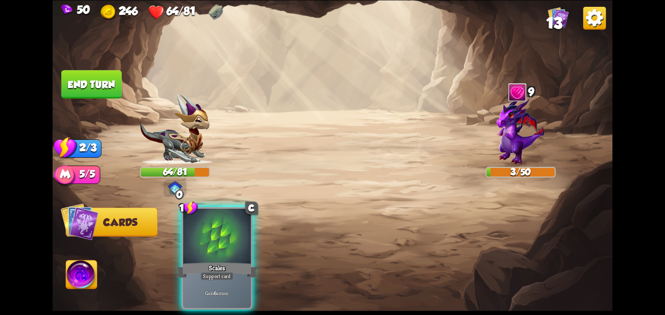
click at [235, 225] on div at bounding box center [217, 236] width 68 height 57
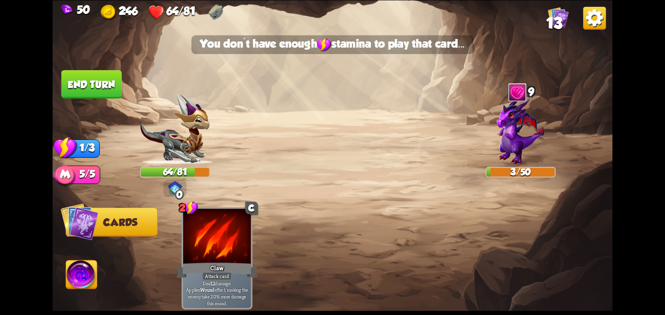
click at [235, 225] on div at bounding box center [217, 236] width 68 height 57
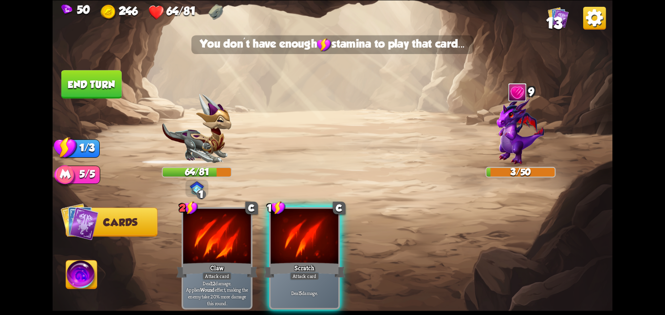
click at [235, 225] on div at bounding box center [217, 236] width 68 height 57
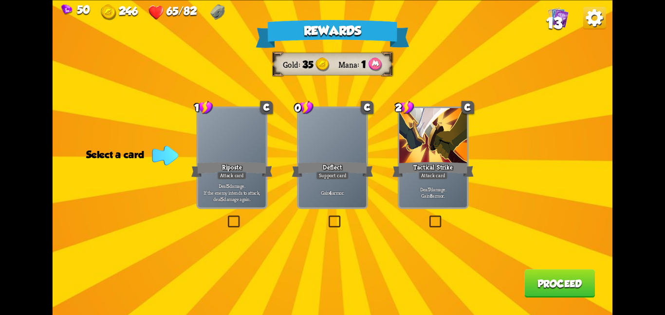
click at [245, 187] on p "Deal 5 damage. If the enemy intends to attack, deal 5 damage again." at bounding box center [232, 192] width 64 height 20
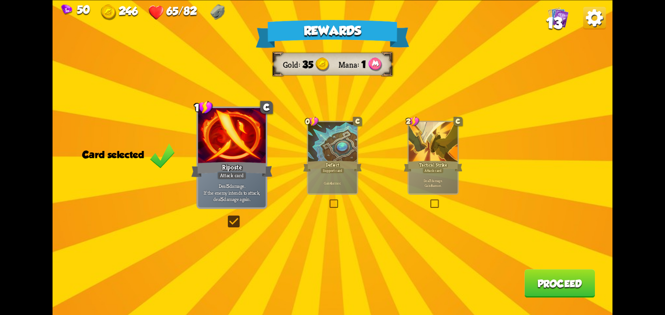
click at [579, 289] on button "Proceed" at bounding box center [560, 283] width 71 height 28
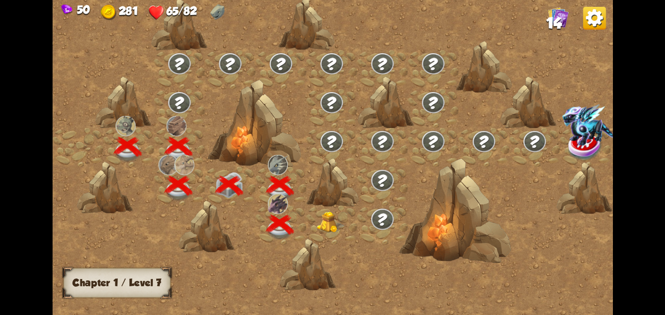
click at [318, 208] on div at bounding box center [331, 224] width 51 height 39
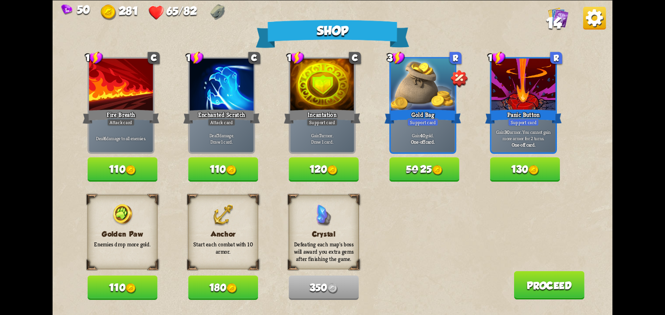
click at [337, 169] on img at bounding box center [332, 170] width 11 height 11
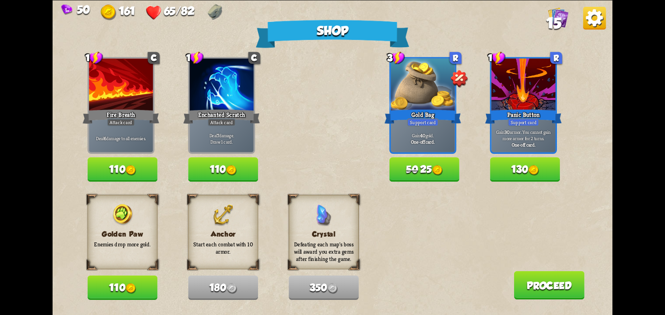
click at [231, 169] on img at bounding box center [231, 170] width 11 height 11
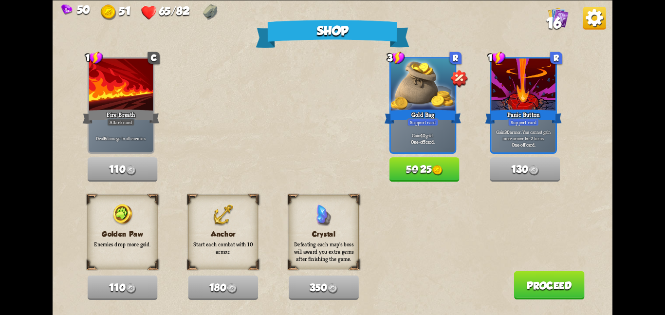
click at [564, 287] on button "Proceed" at bounding box center [549, 285] width 71 height 28
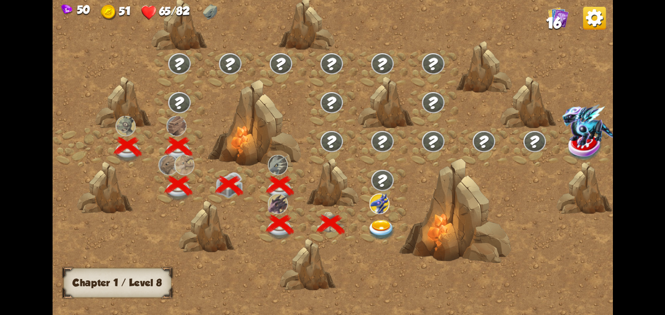
click at [377, 227] on img at bounding box center [382, 230] width 28 height 20
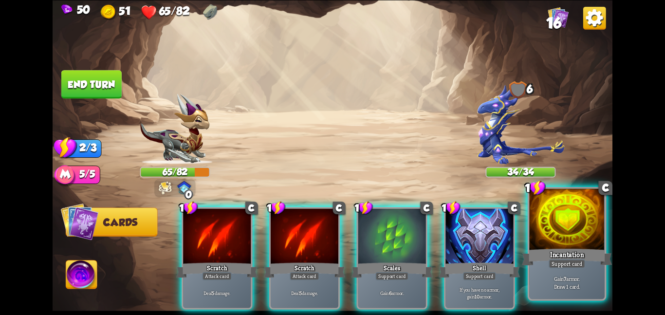
click at [577, 235] on div at bounding box center [567, 220] width 76 height 63
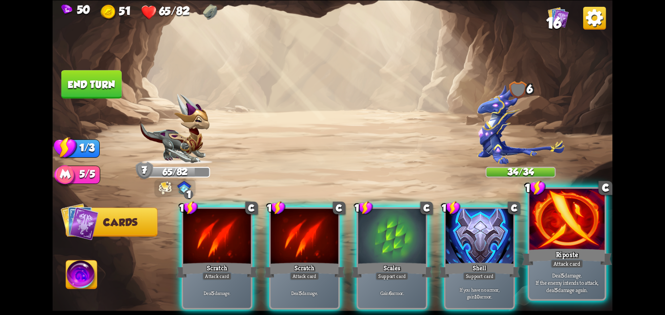
click at [564, 244] on div at bounding box center [567, 220] width 76 height 63
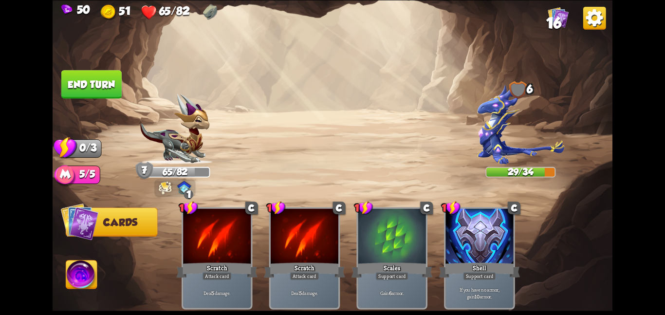
click at [104, 82] on button "End turn" at bounding box center [91, 84] width 60 height 28
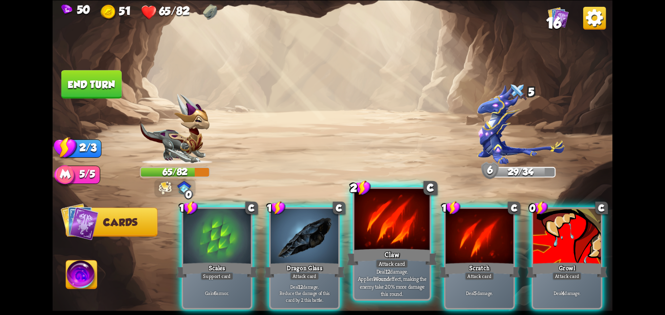
click at [387, 242] on div at bounding box center [393, 220] width 76 height 63
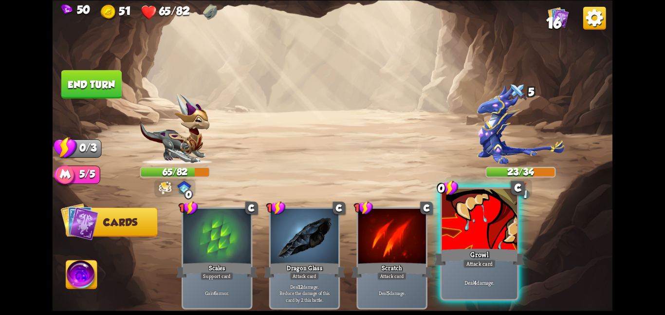
click at [495, 250] on div "Growl" at bounding box center [480, 257] width 90 height 20
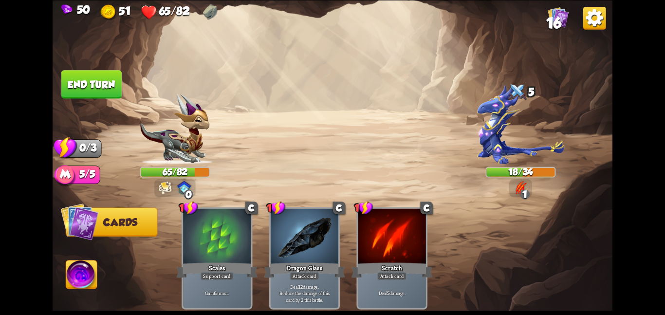
click at [172, 189] on img at bounding box center [165, 188] width 13 height 14
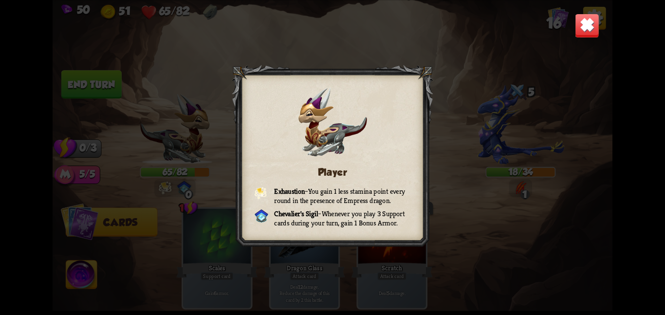
click at [580, 26] on img at bounding box center [587, 25] width 24 height 24
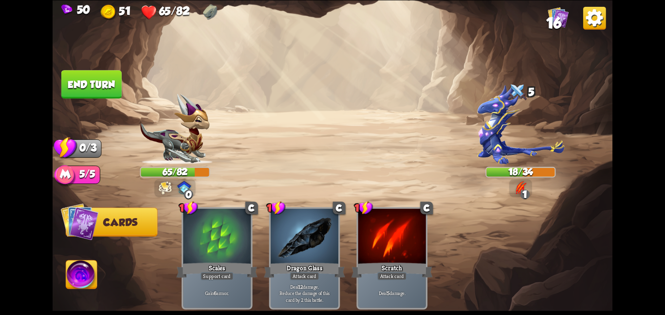
click at [114, 74] on button "End turn" at bounding box center [91, 84] width 60 height 28
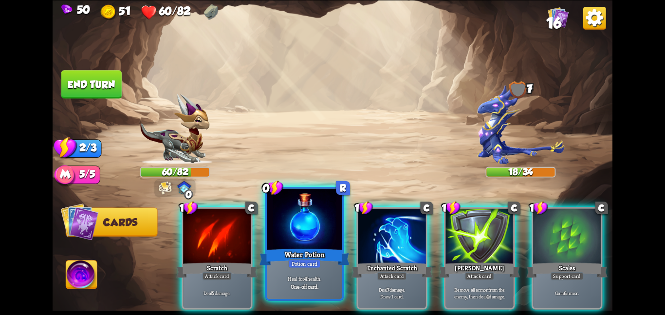
click at [321, 232] on div at bounding box center [305, 220] width 76 height 63
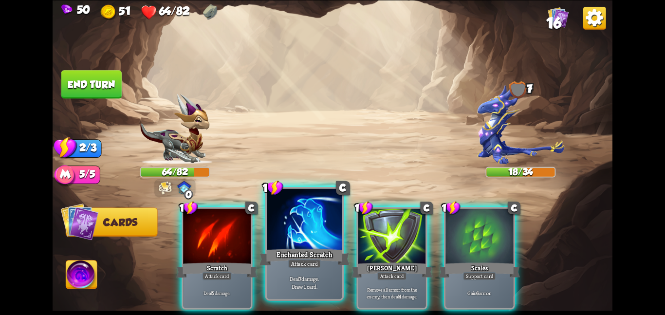
click at [304, 232] on div at bounding box center [305, 220] width 76 height 63
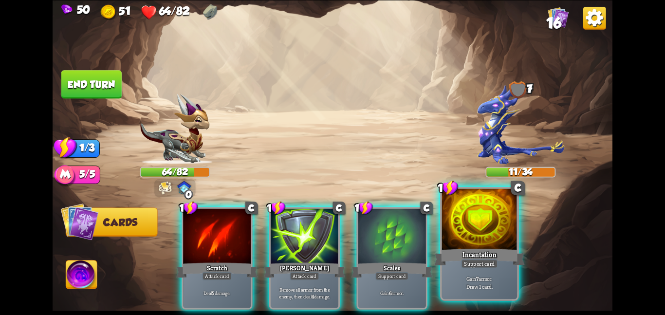
click at [480, 284] on p "Gain 7 armor. Draw 1 card." at bounding box center [480, 282] width 72 height 15
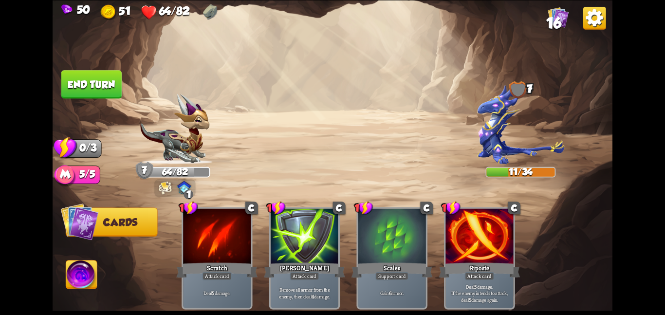
click at [106, 94] on button "End turn" at bounding box center [91, 84] width 61 height 29
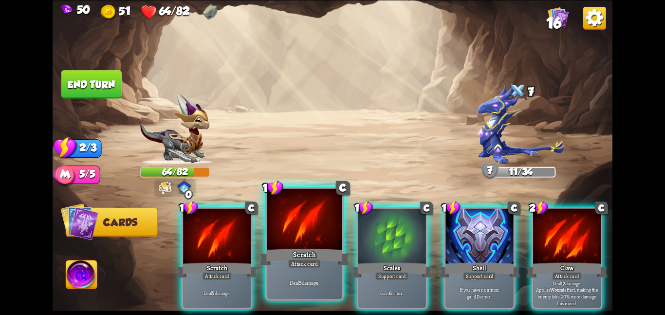
click at [278, 247] on div "Scratch" at bounding box center [305, 257] width 90 height 20
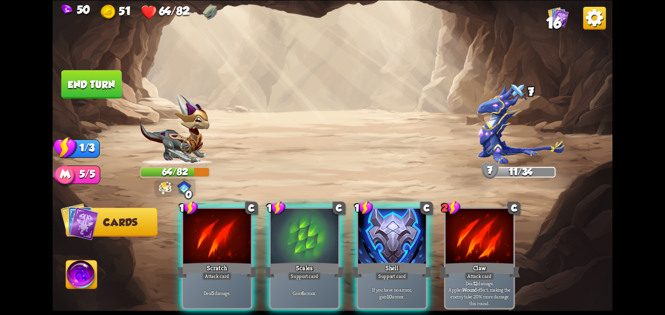
click at [278, 247] on div "1 C Scratch Attack card Deal 5 damage. 1 C Scales Support card Gain 6 armor. 1 …" at bounding box center [389, 245] width 448 height 140
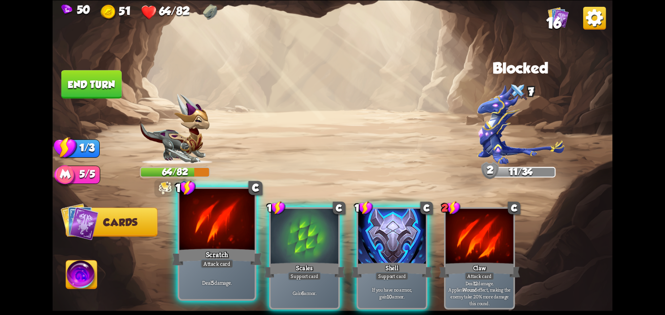
click at [199, 244] on div at bounding box center [217, 220] width 76 height 63
